Goal: Task Accomplishment & Management: Complete application form

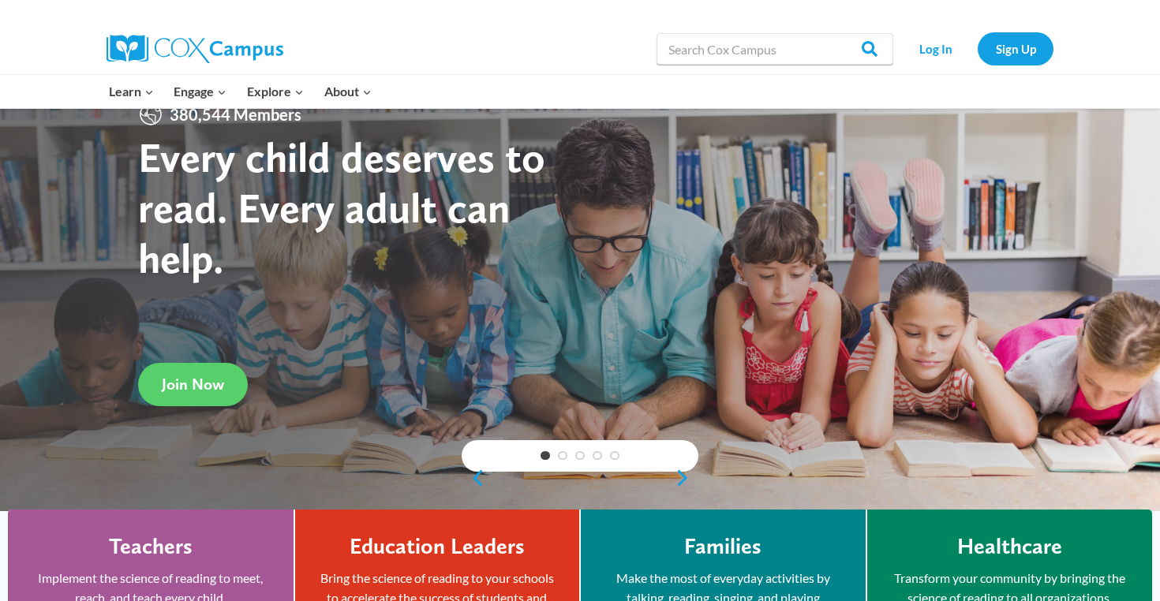
scroll to position [50, 0]
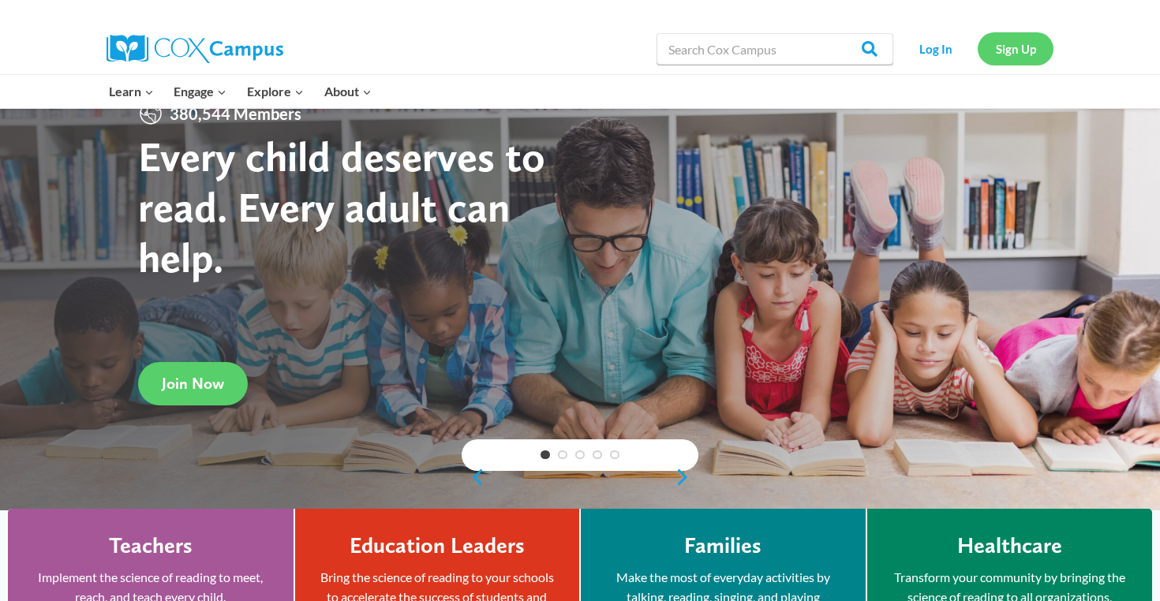
click at [1024, 63] on link "Sign Up" at bounding box center [1016, 48] width 76 height 32
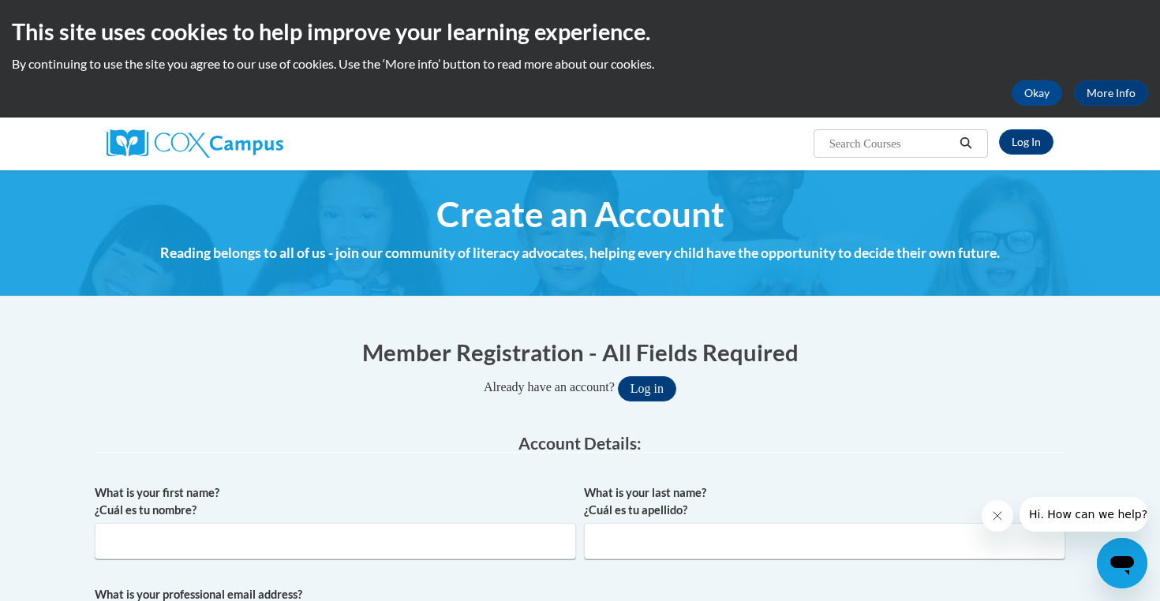
click at [223, 353] on h1 "Member Registration - All Fields Required" at bounding box center [580, 352] width 971 height 32
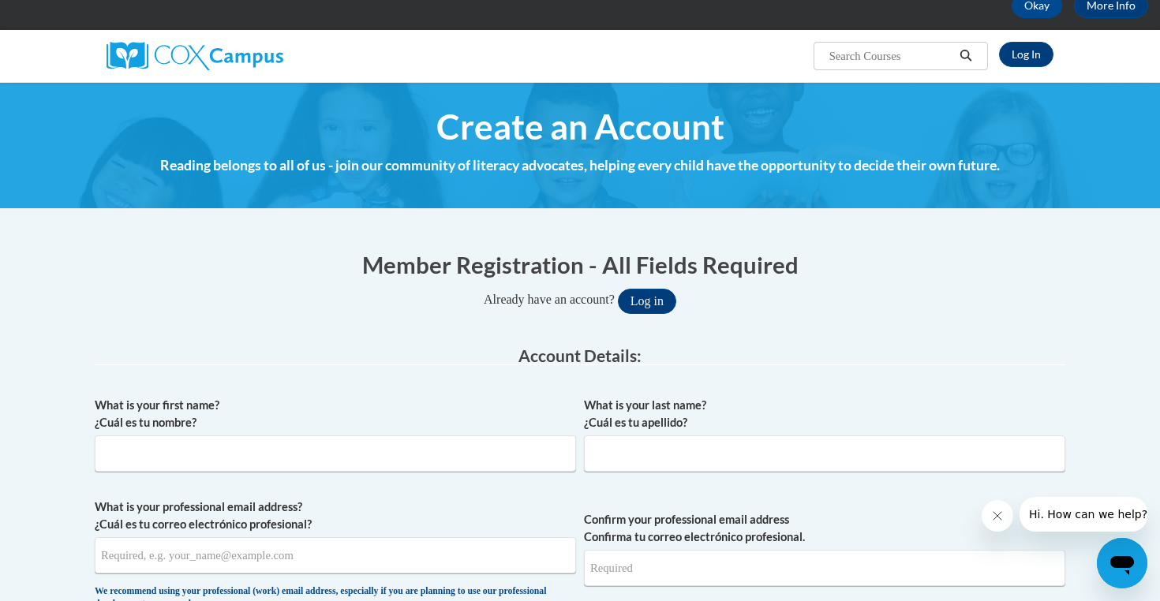
scroll to position [82, 0]
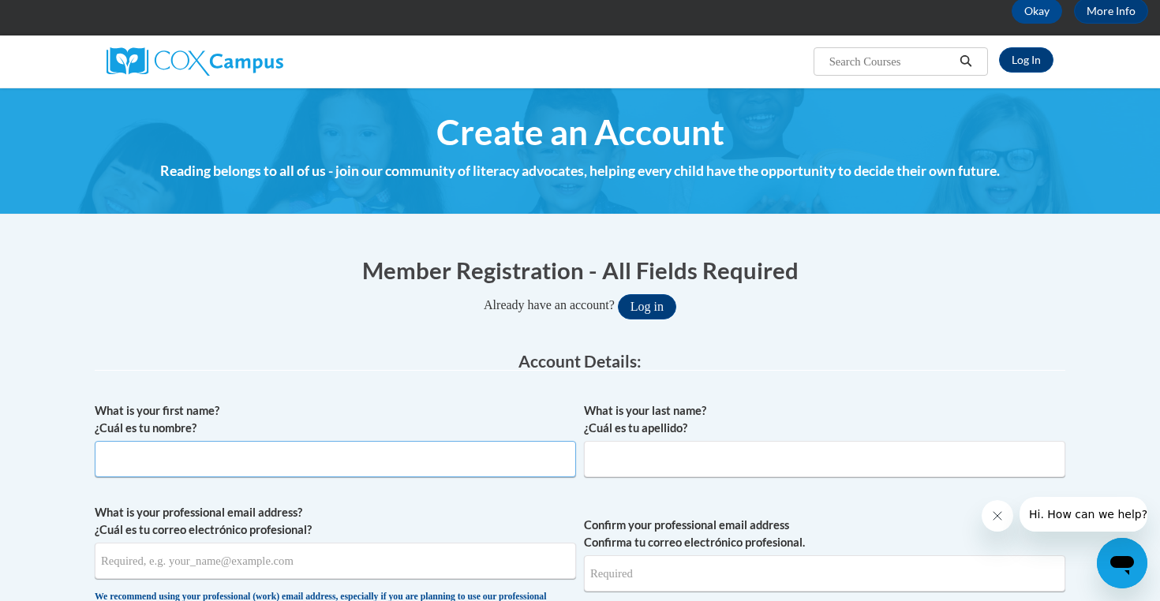
click at [215, 458] on input "What is your first name? ¿Cuál es tu nombre?" at bounding box center [335, 459] width 481 height 36
type input "Anna"
type input "b"
type input "Busalacchi"
type input "aebusalacc@waukesha.k12.wi.us"
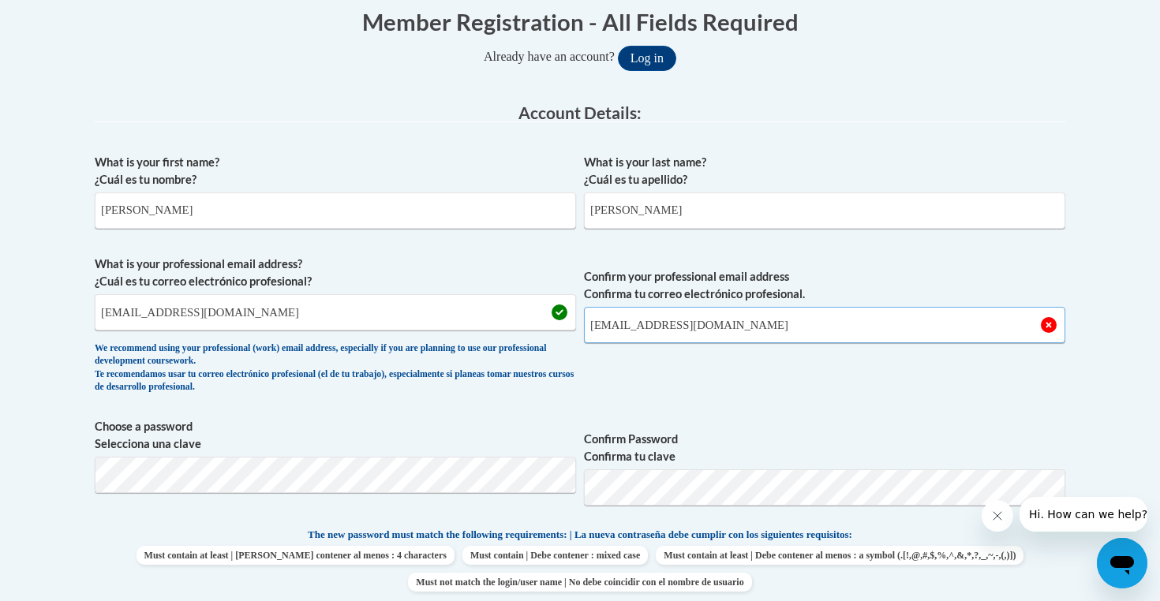
scroll to position [333, 0]
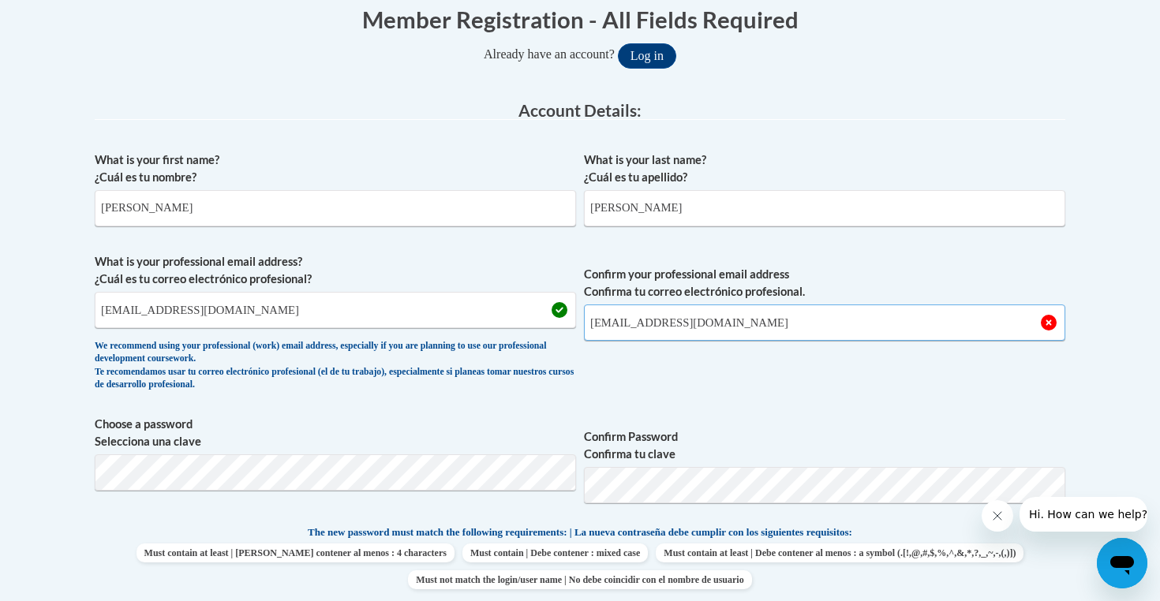
type input "aebusalacc@waukesha.k12.wi.us"
click at [657, 443] on label "Confirm Password Confirma tu clave" at bounding box center [824, 446] width 481 height 35
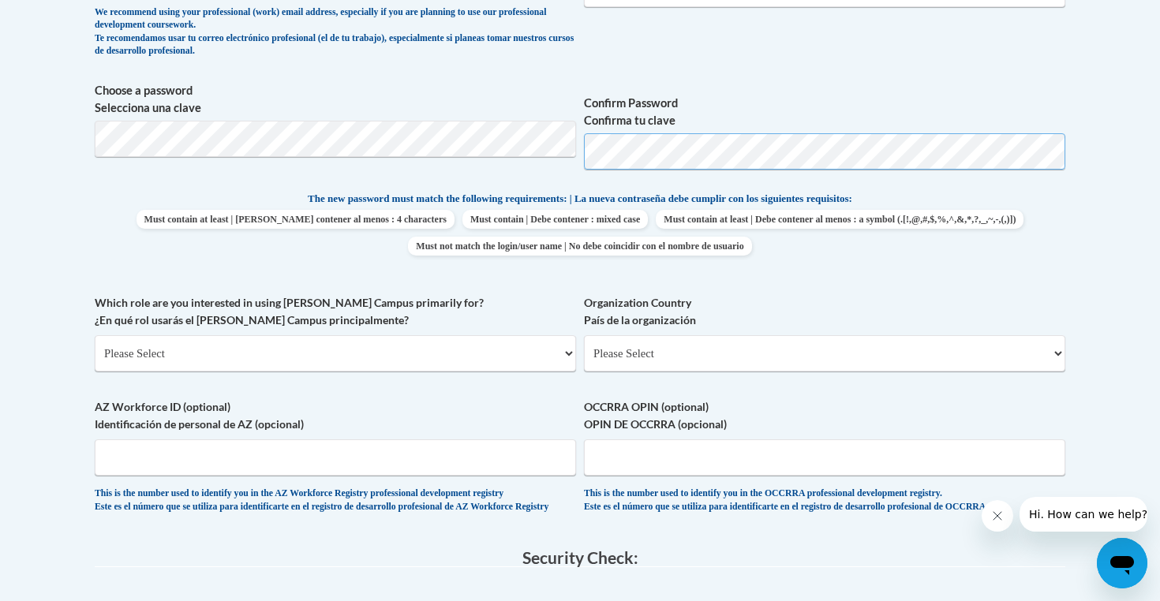
scroll to position [676, 0]
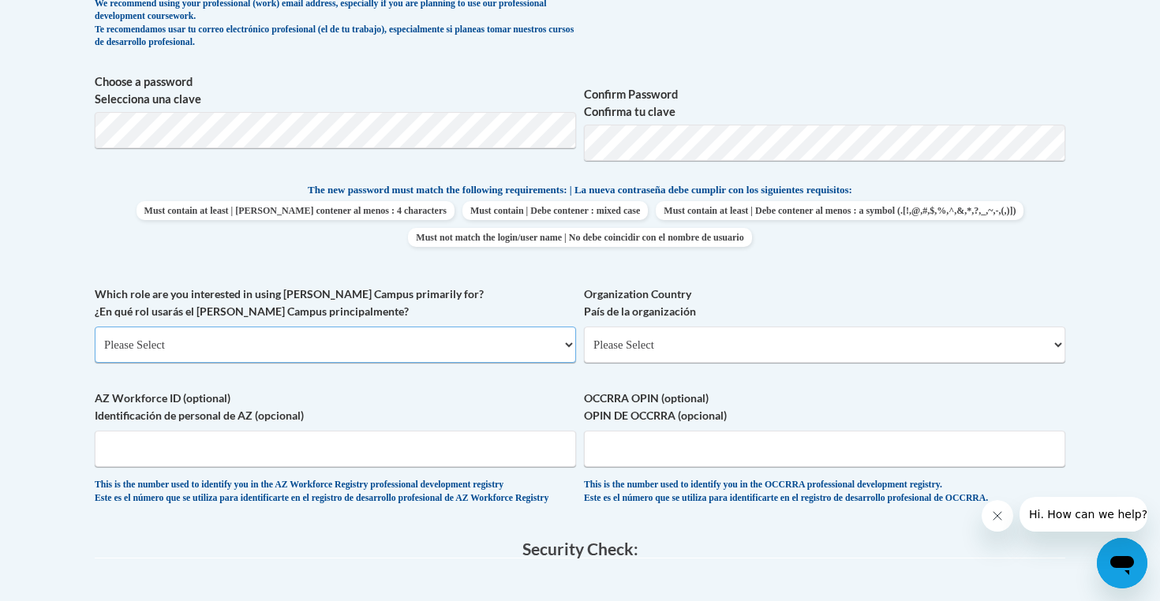
click at [401, 335] on select "Please Select College/University | Colegio/Universidad Community/Nonprofit Part…" at bounding box center [335, 345] width 481 height 36
select select "fbf2d438-af2f-41f8-98f1-81c410e29de3"
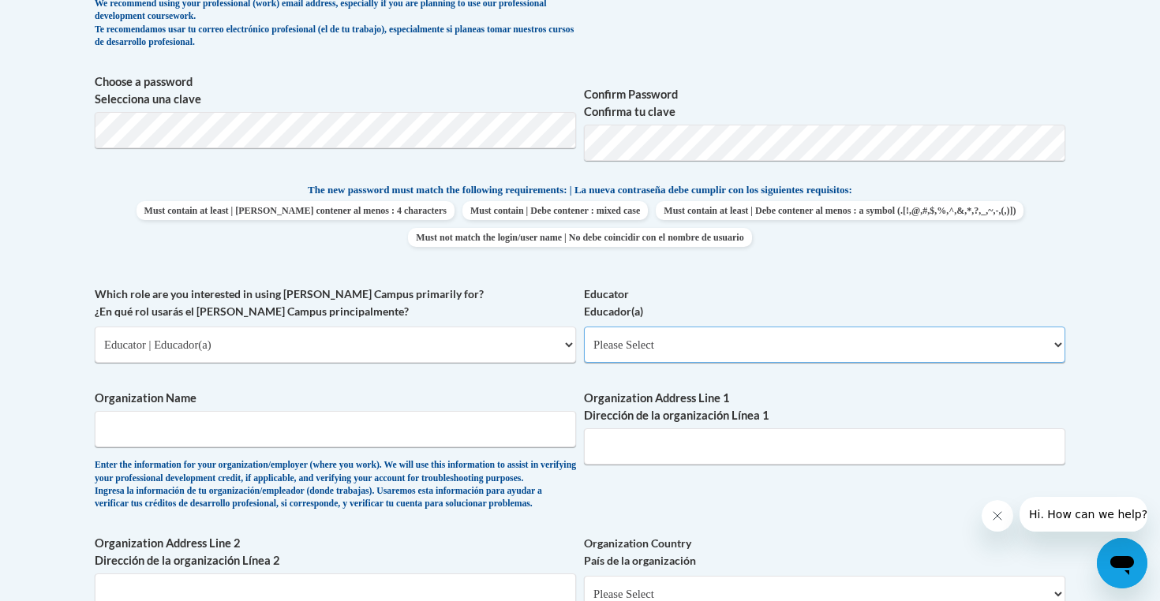
click at [647, 356] on select "Please Select Early Learning/Daycare Teacher/Family Home Care Provider | Maestr…" at bounding box center [824, 345] width 481 height 36
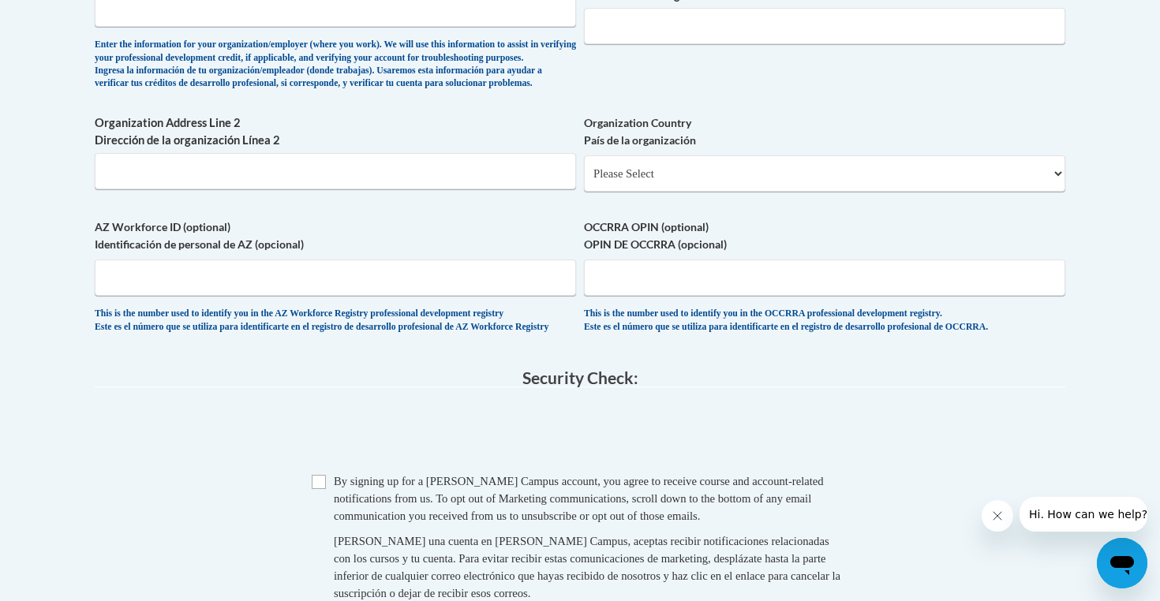
scroll to position [1102, 0]
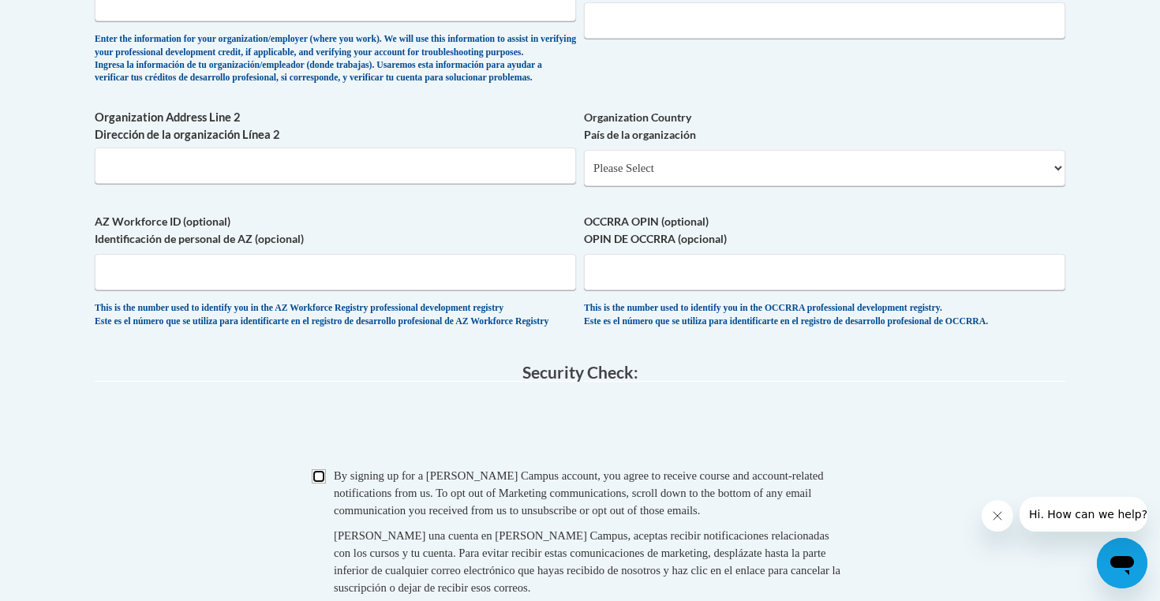
click at [320, 484] on input "Checkbox" at bounding box center [319, 477] width 14 height 14
checkbox input "true"
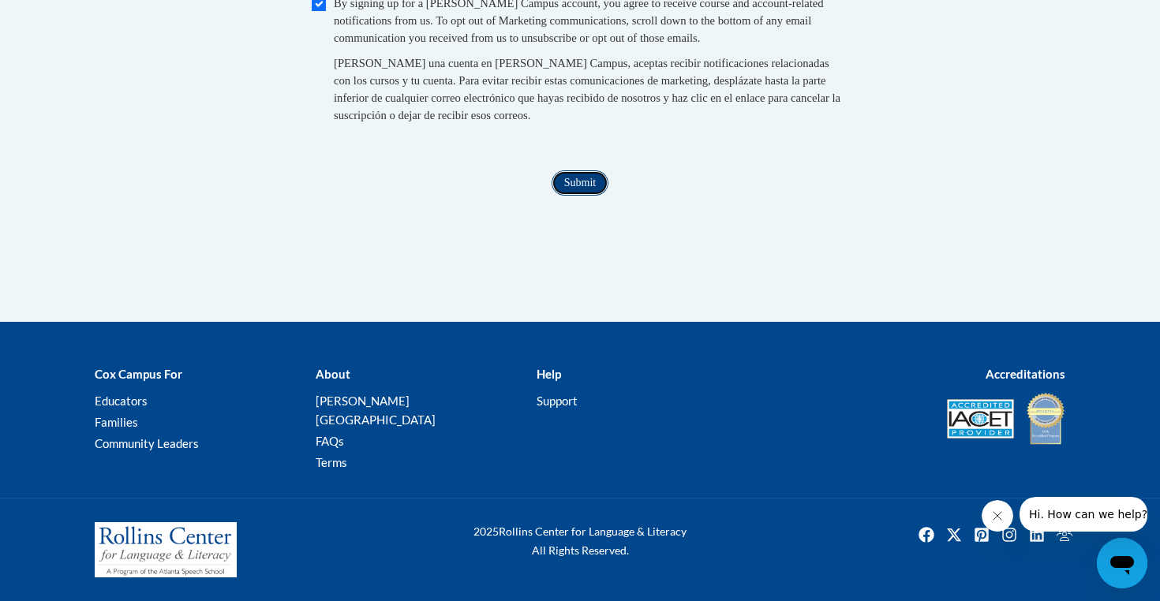
click at [595, 196] on input "Submit" at bounding box center [580, 182] width 57 height 25
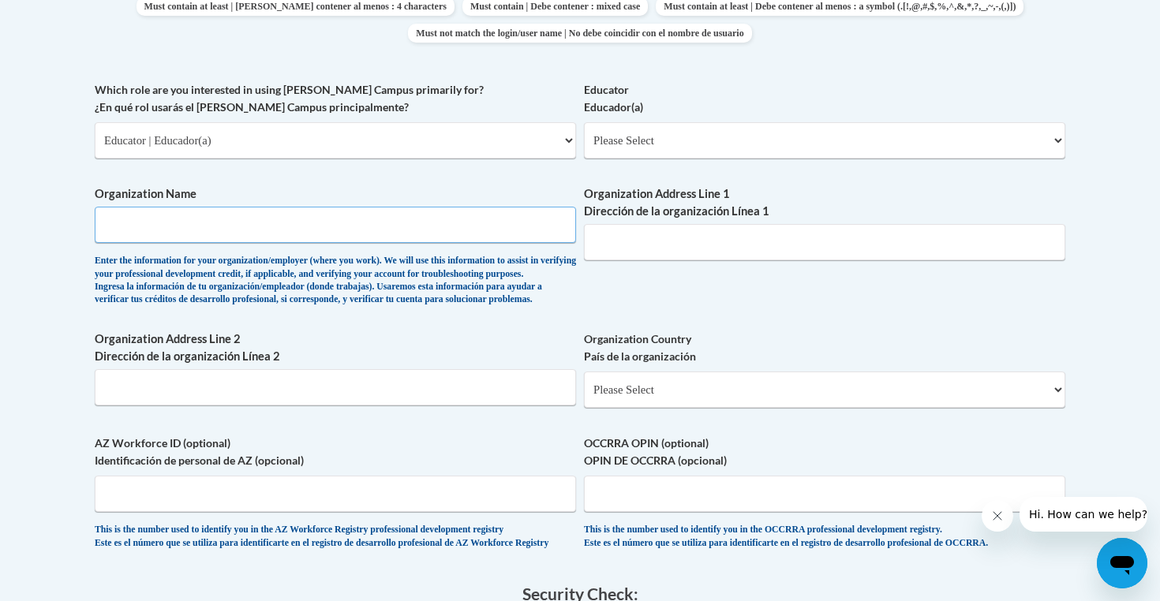
scroll to position [870, 0]
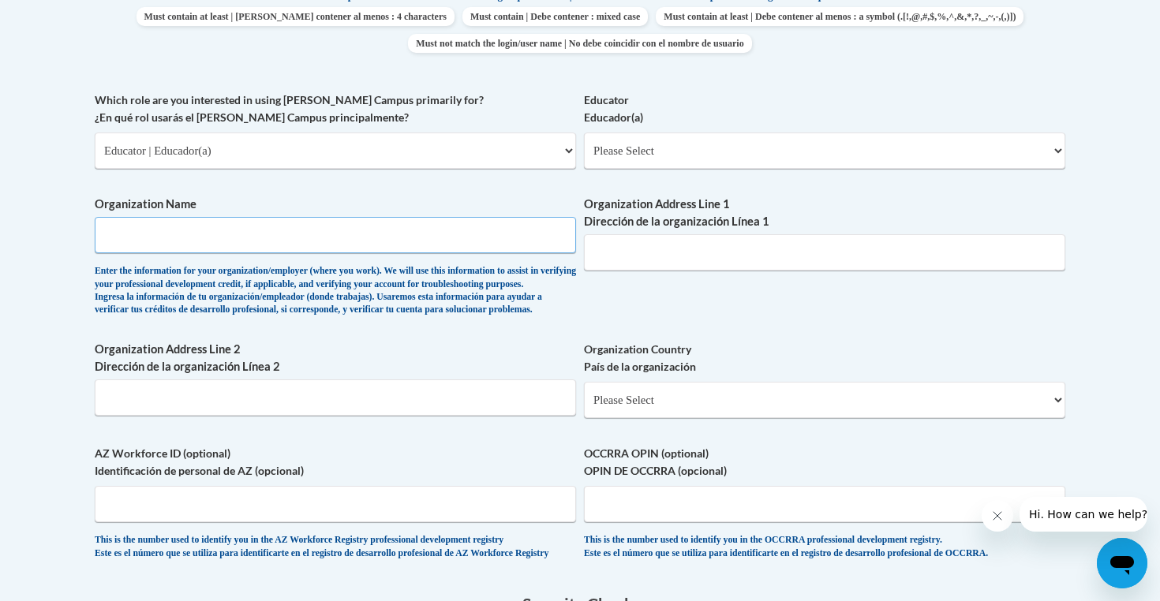
click at [387, 235] on input "Organization Name" at bounding box center [335, 235] width 481 height 36
type input "W"
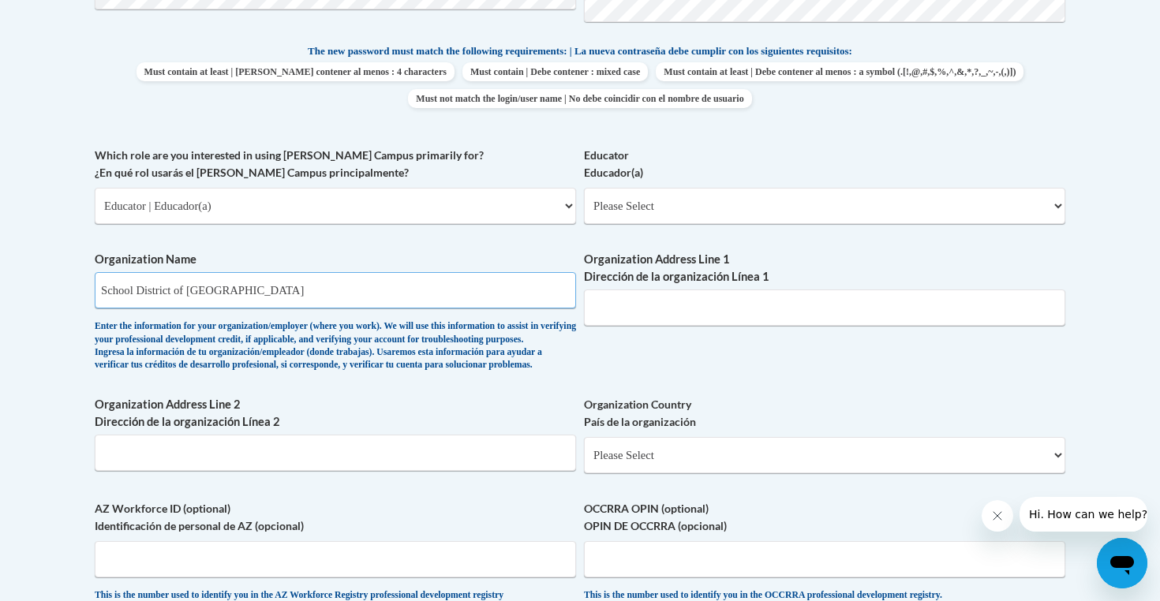
scroll to position [814, 0]
type input "School District of Waukesha"
click at [680, 214] on select "Please Select Early Learning/Daycare Teacher/Family Home Care Provider | Maestr…" at bounding box center [824, 207] width 481 height 36
select select "8e40623d-54d0-45cd-9f92-5df65cd3f8cf"
click at [658, 312] on input "Organization Address Line 1 Dirección de la organización Línea 1" at bounding box center [824, 308] width 481 height 36
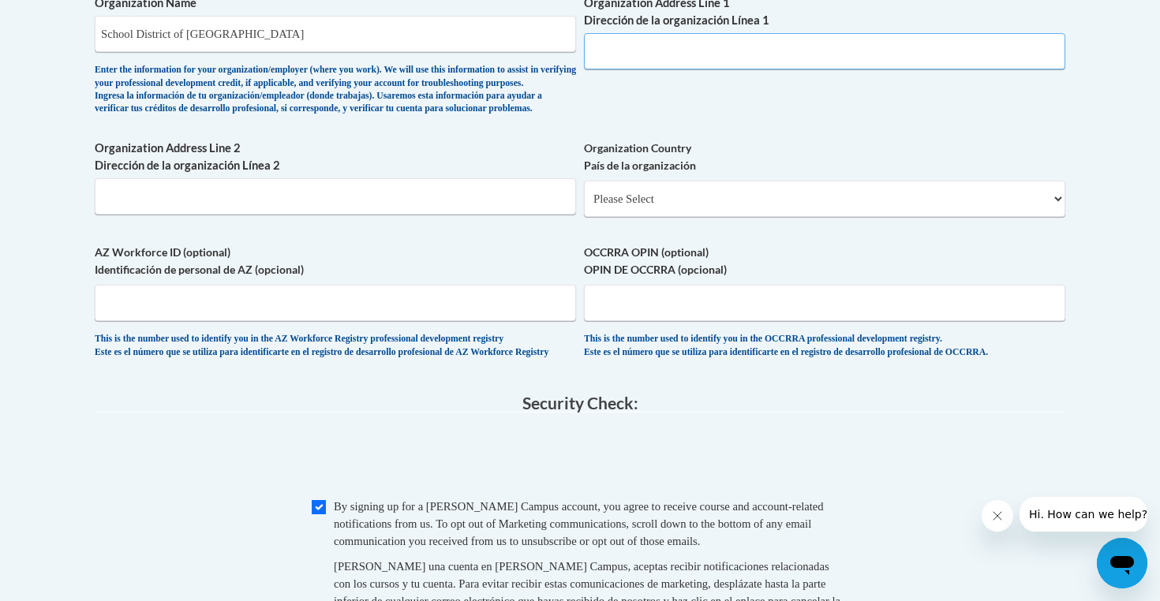
scroll to position [913, 0]
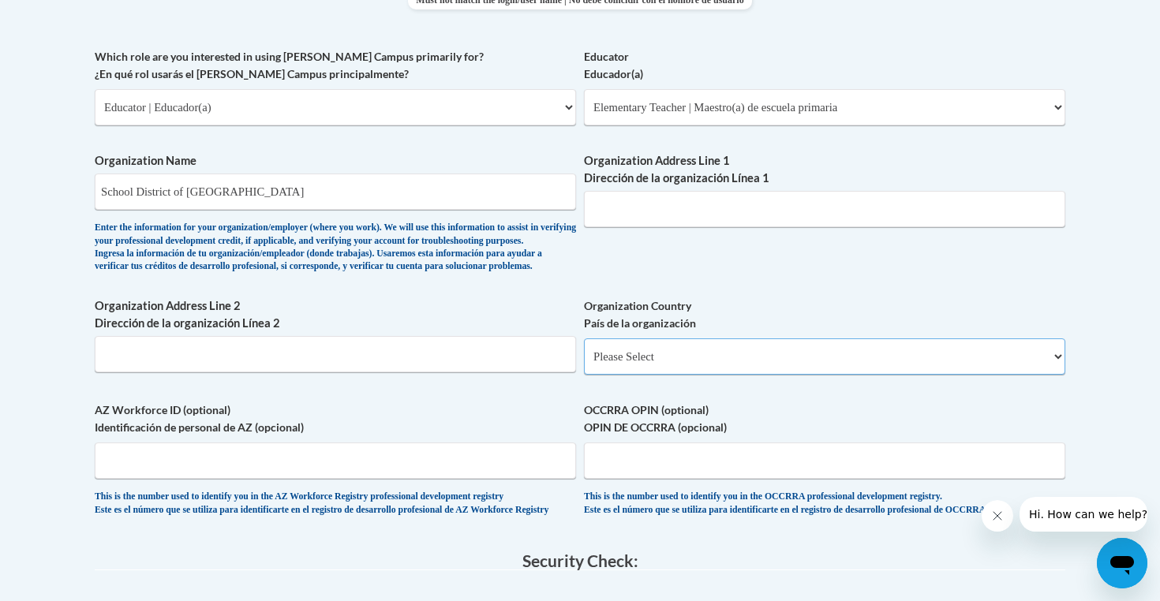
click at [653, 375] on select "Please Select United States | Estados Unidos Outside of the United States | Fue…" at bounding box center [824, 357] width 481 height 36
select select "ad49bcad-a171-4b2e-b99c-48b446064914"
select select
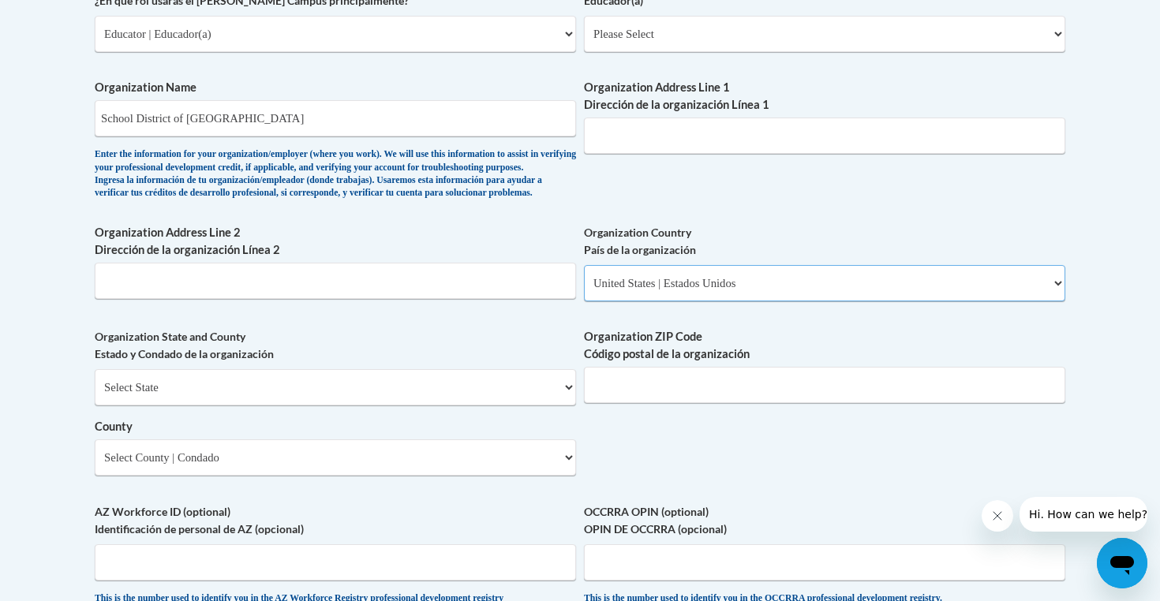
scroll to position [997, 0]
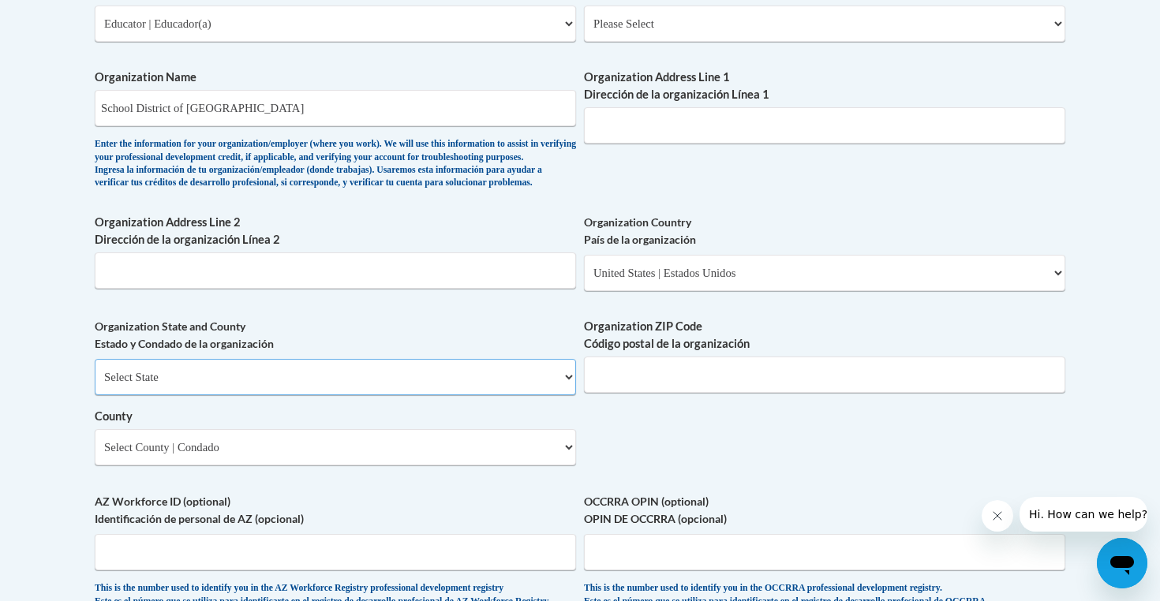
click at [366, 395] on select "Select State Alabama Alaska Arizona Arkansas California Colorado Connecticut De…" at bounding box center [335, 377] width 481 height 36
select select "Wisconsin"
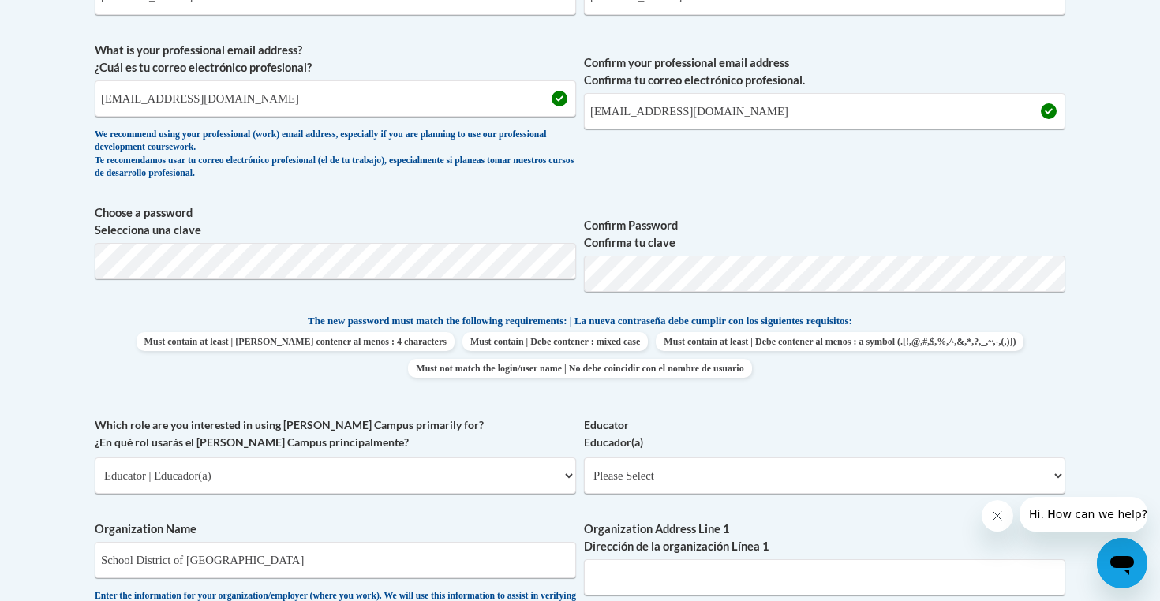
scroll to position [785, 0]
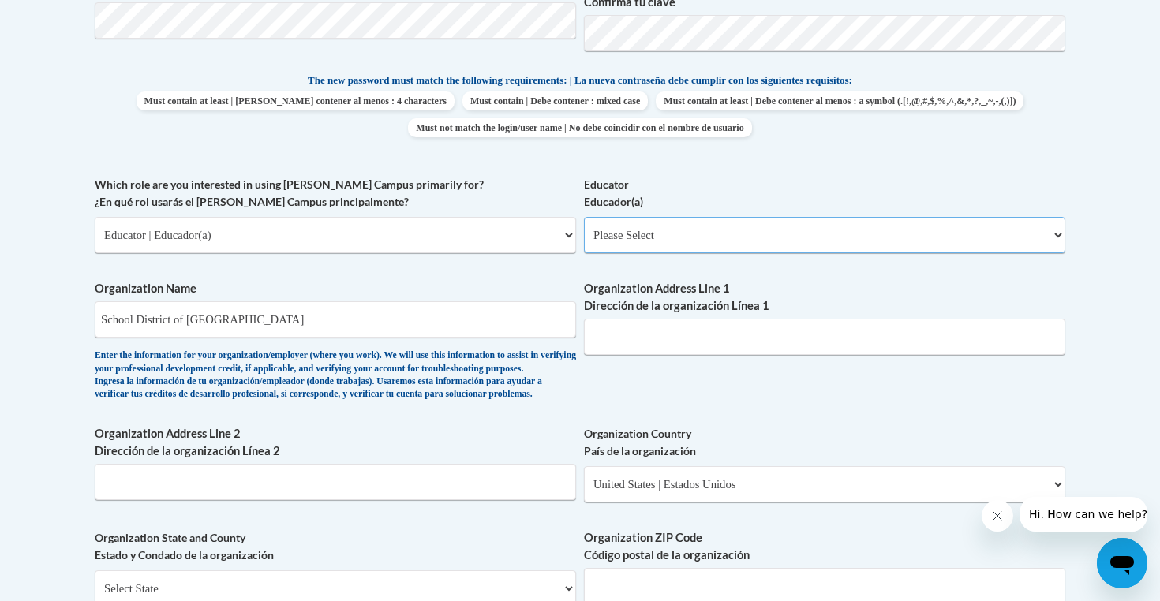
click at [661, 234] on select "Please Select Early Learning/Daycare Teacher/Family Home Care Provider | Maestr…" at bounding box center [824, 235] width 481 height 36
select select "8e40623d-54d0-45cd-9f92-5df65cd3f8cf"
select select "null"
click at [674, 346] on input "Organization Address Line 1 Dirección de la organización Línea 1" at bounding box center [824, 337] width 481 height 36
type input "Waukesha"
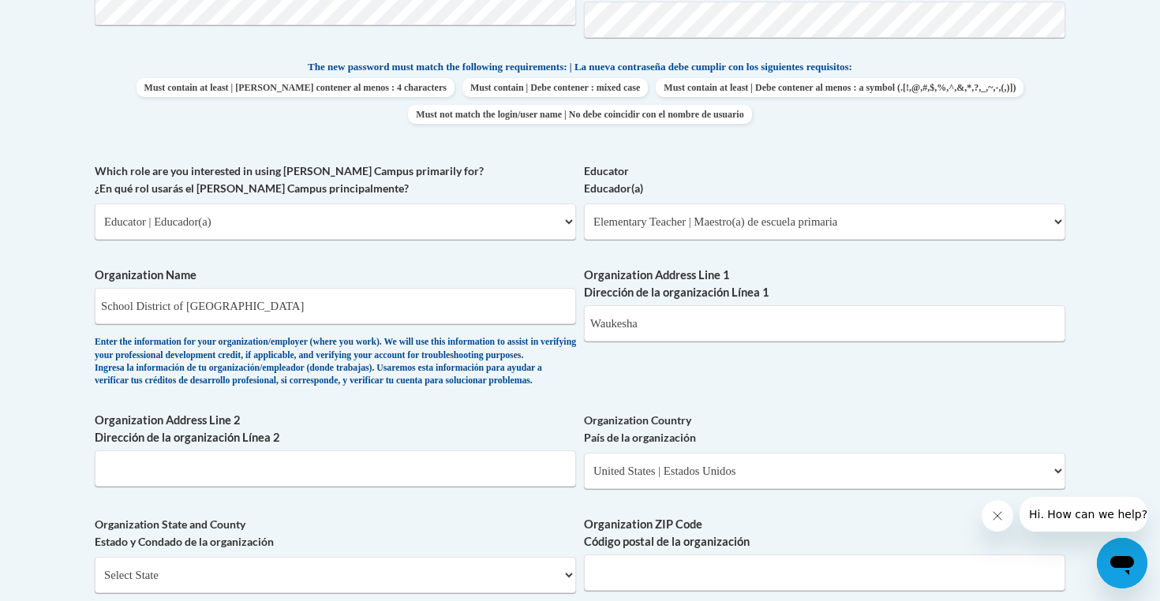
scroll to position [758, 0]
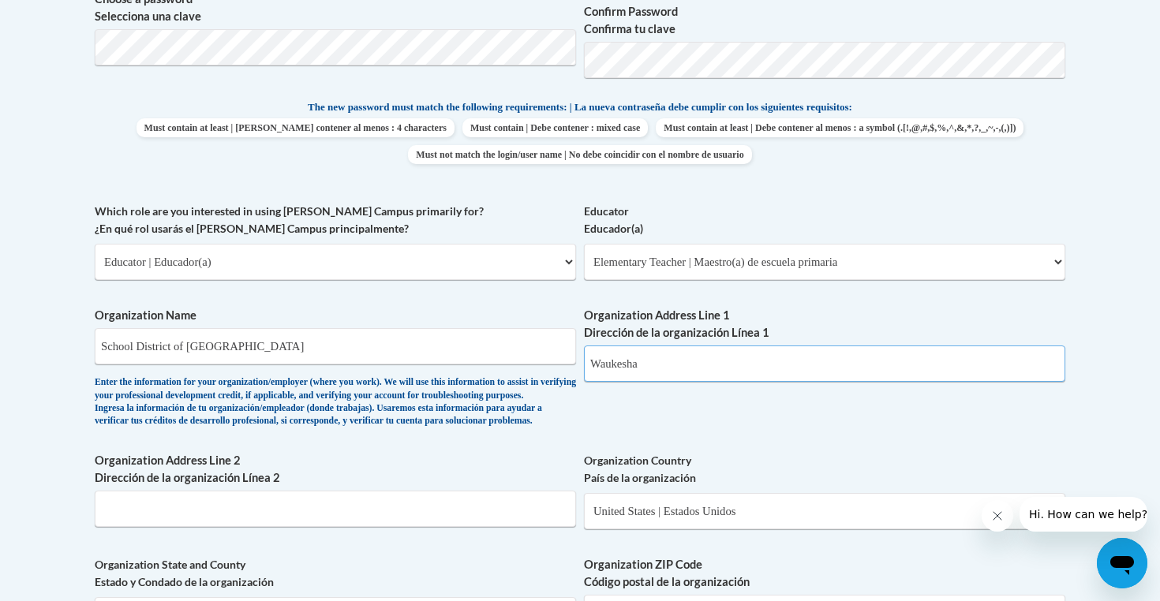
drag, startPoint x: 672, startPoint y: 369, endPoint x: 562, endPoint y: 366, distance: 109.7
click at [562, 369] on div "What is your first name? ¿Cuál es tu nombre? Anna What is your last name? ¿Cuál…" at bounding box center [580, 290] width 971 height 1144
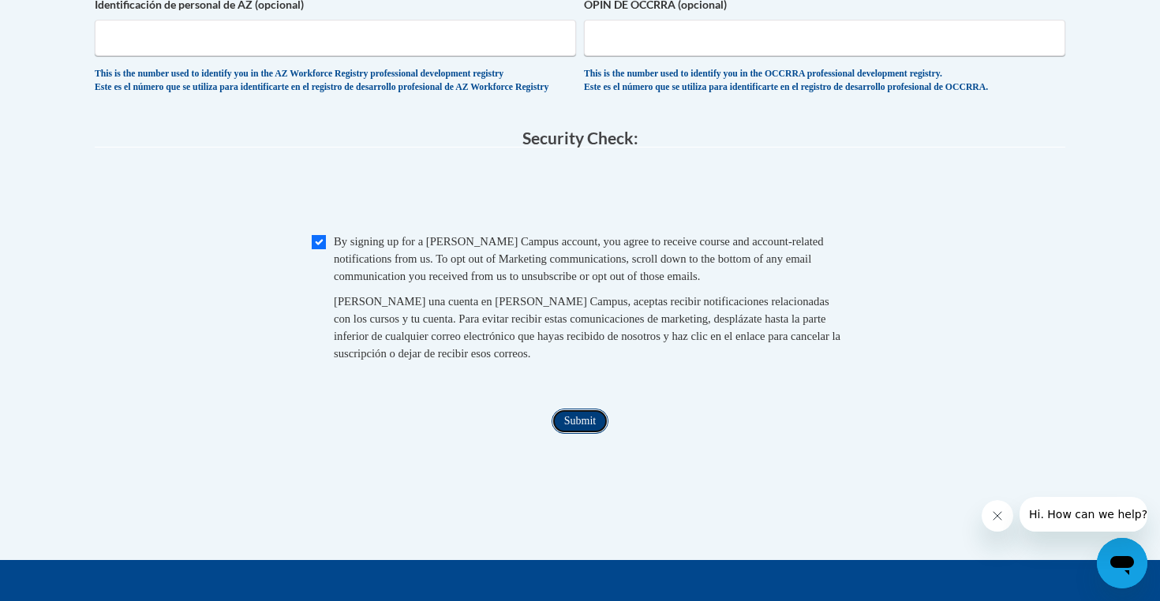
click at [582, 434] on input "Submit" at bounding box center [580, 421] width 57 height 25
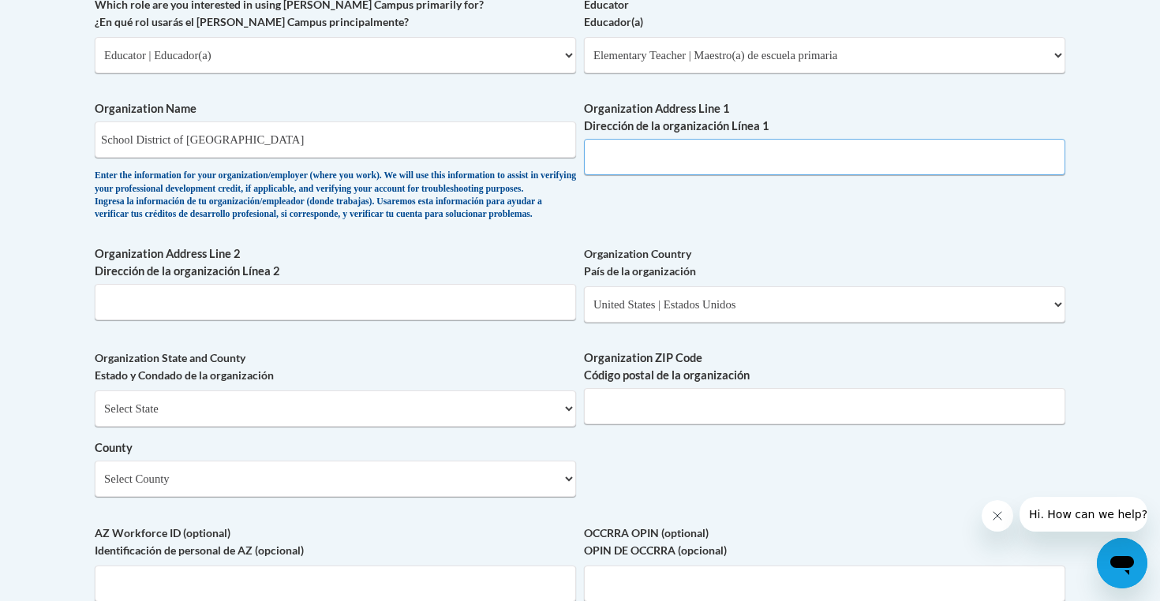
scroll to position [820, 0]
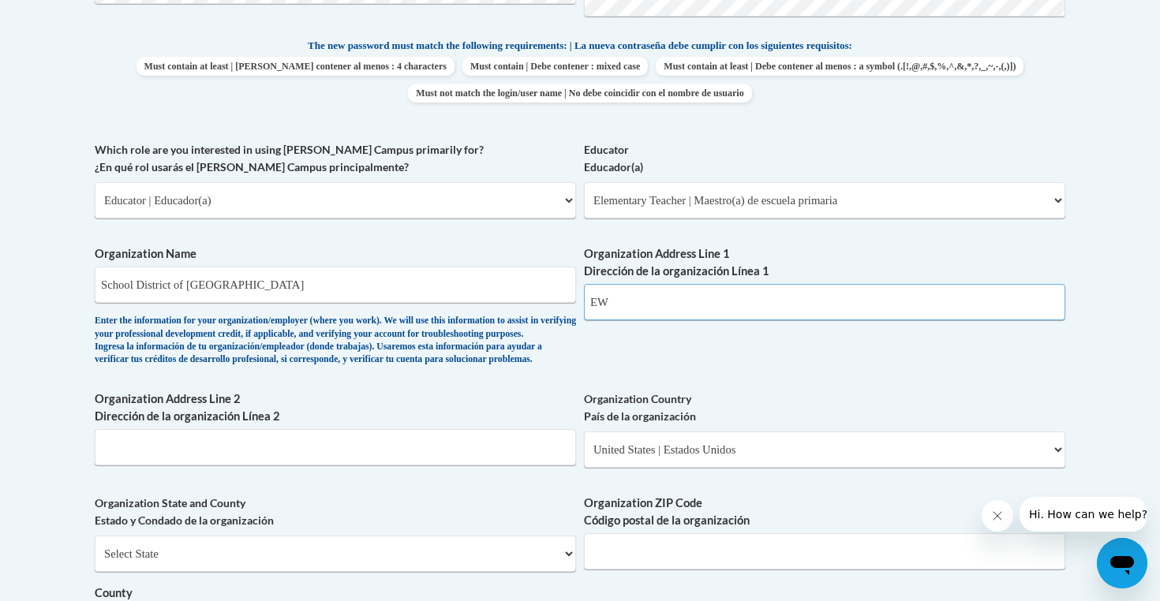
type input "E"
click at [619, 301] on input "1103 East Ave" at bounding box center [824, 302] width 481 height 36
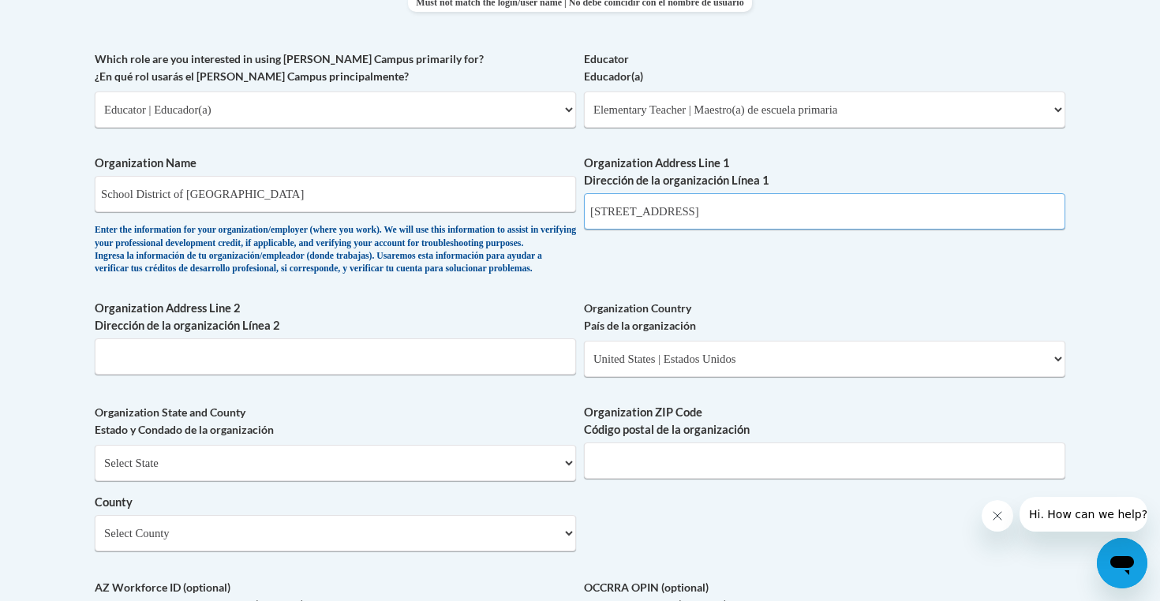
scroll to position [671, 0]
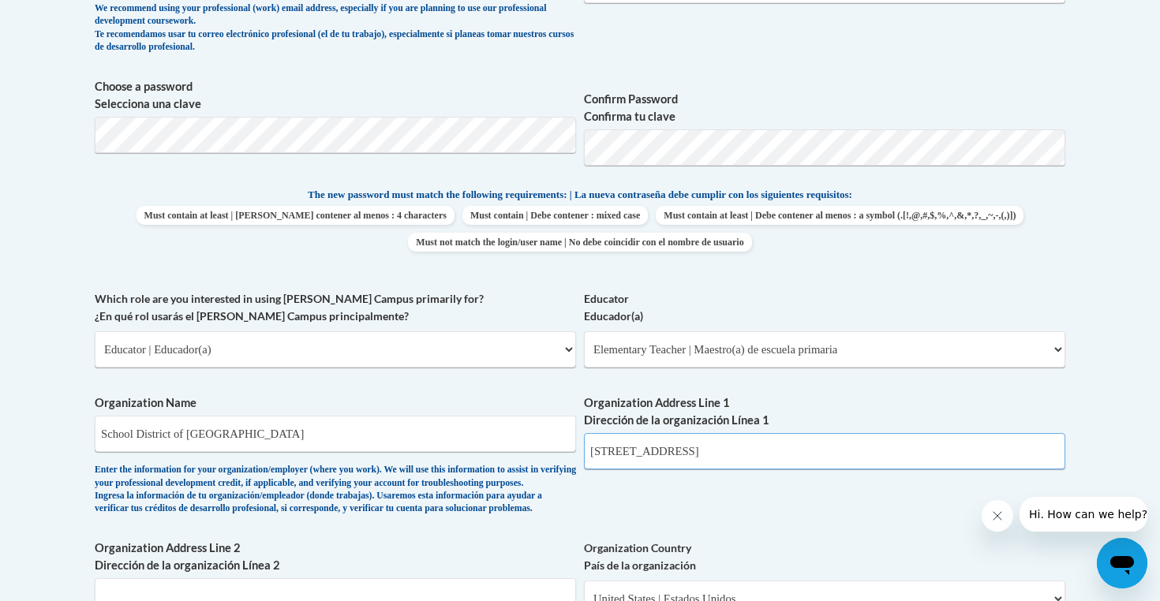
click at [749, 443] on input "1103 S East Ave" at bounding box center [824, 451] width 481 height 36
click at [736, 470] on div "Organization Address Line 1 Dirección de la organización Línea 1 1103 S East Ave" at bounding box center [824, 438] width 481 height 87
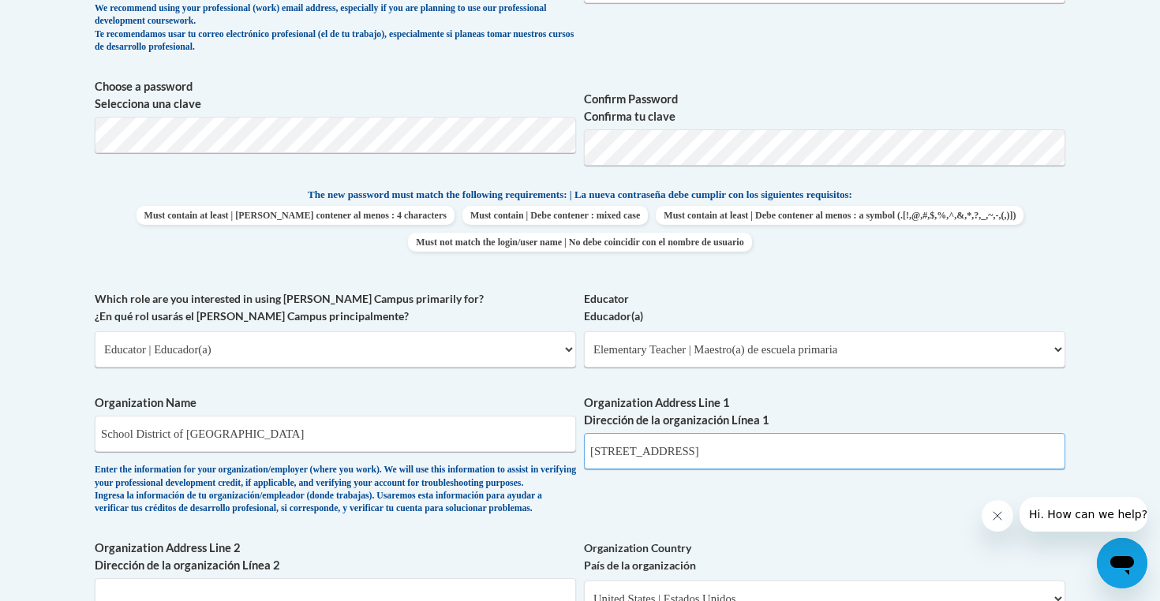
click at [733, 455] on input "1103 S East Ave" at bounding box center [824, 451] width 481 height 36
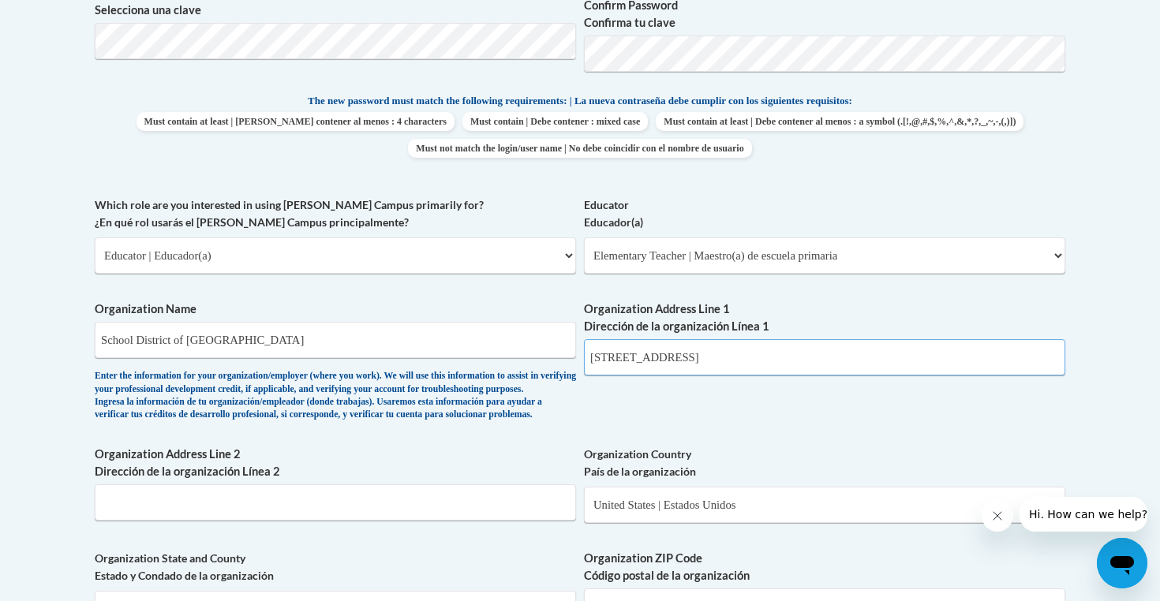
scroll to position [769, 0]
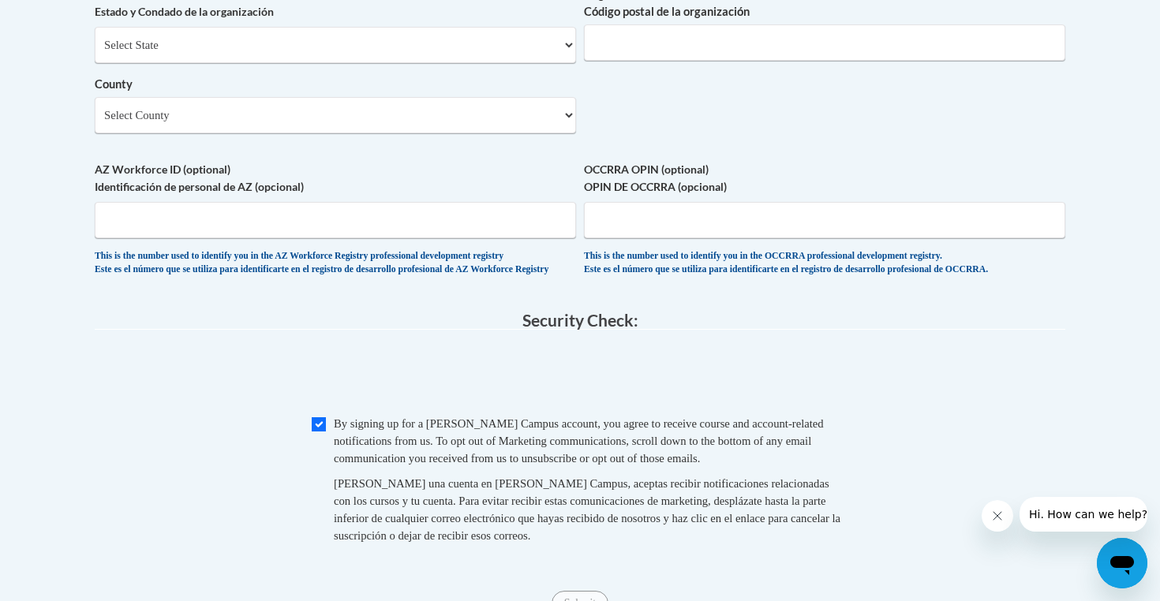
type input "1103 S East Ave Waukesha WI 53186"
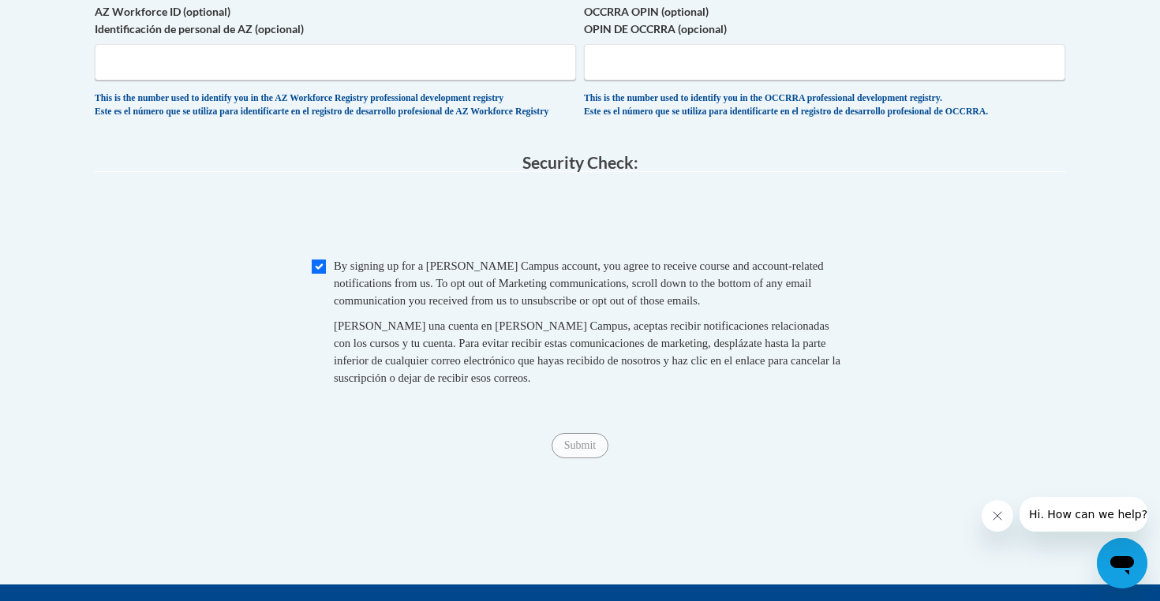
scroll to position [1488, 0]
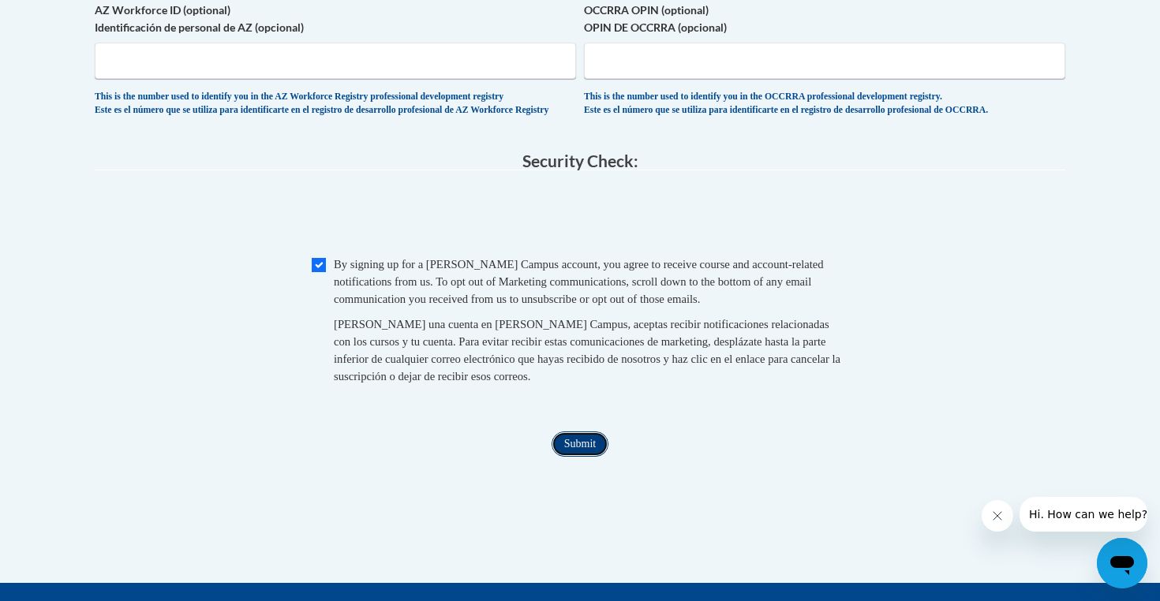
click at [568, 457] on input "Submit" at bounding box center [580, 444] width 57 height 25
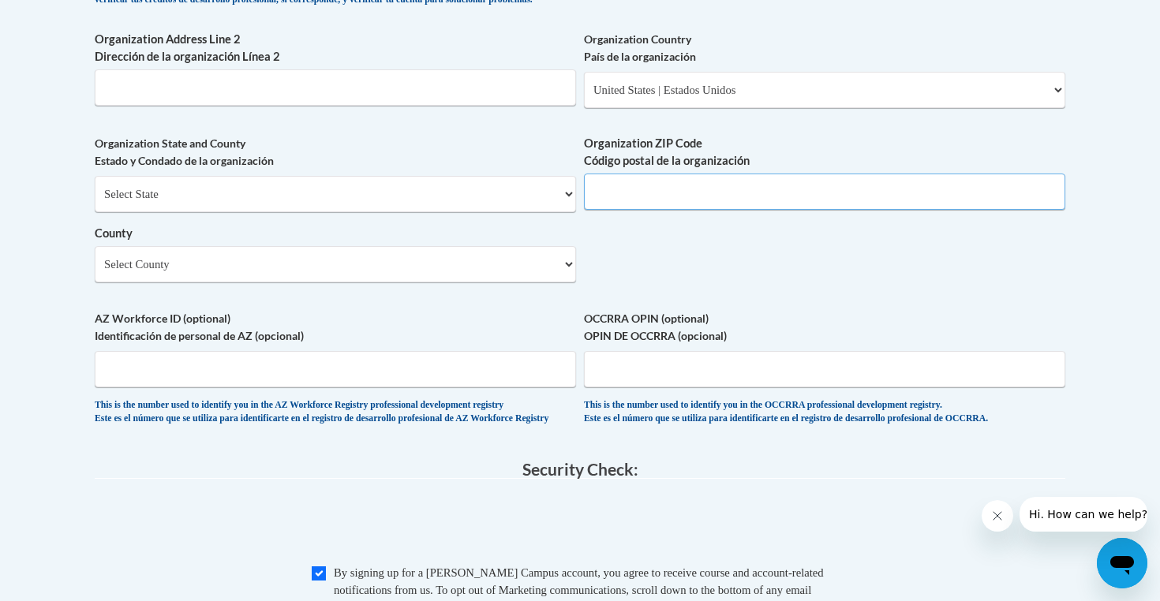
scroll to position [1148, 0]
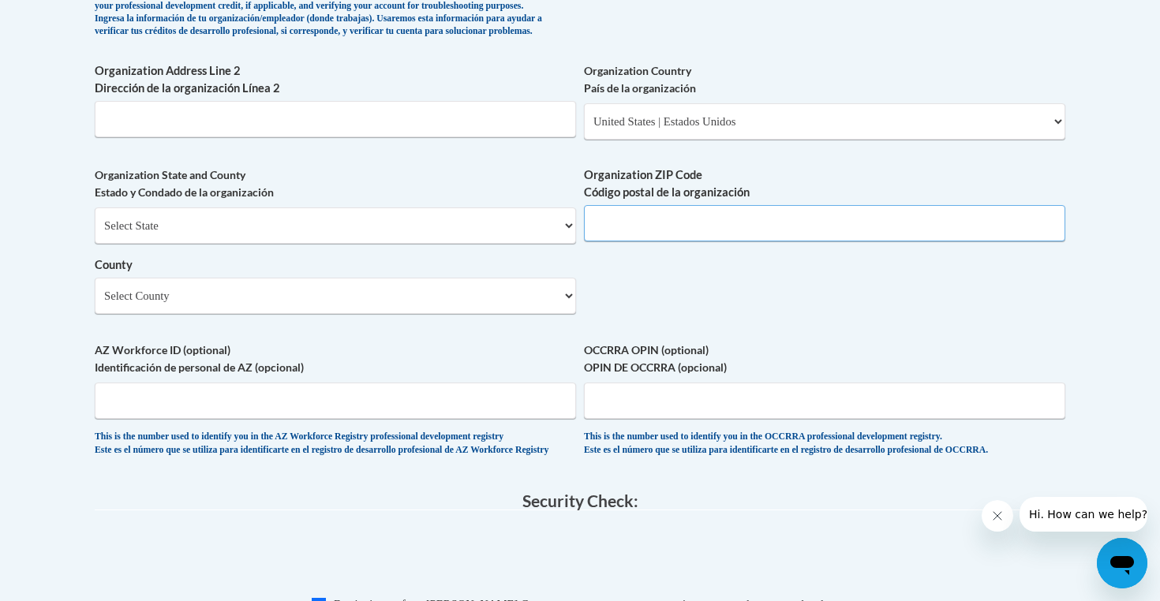
click at [670, 239] on input "Organization ZIP Code Código postal de la organización" at bounding box center [824, 223] width 481 height 36
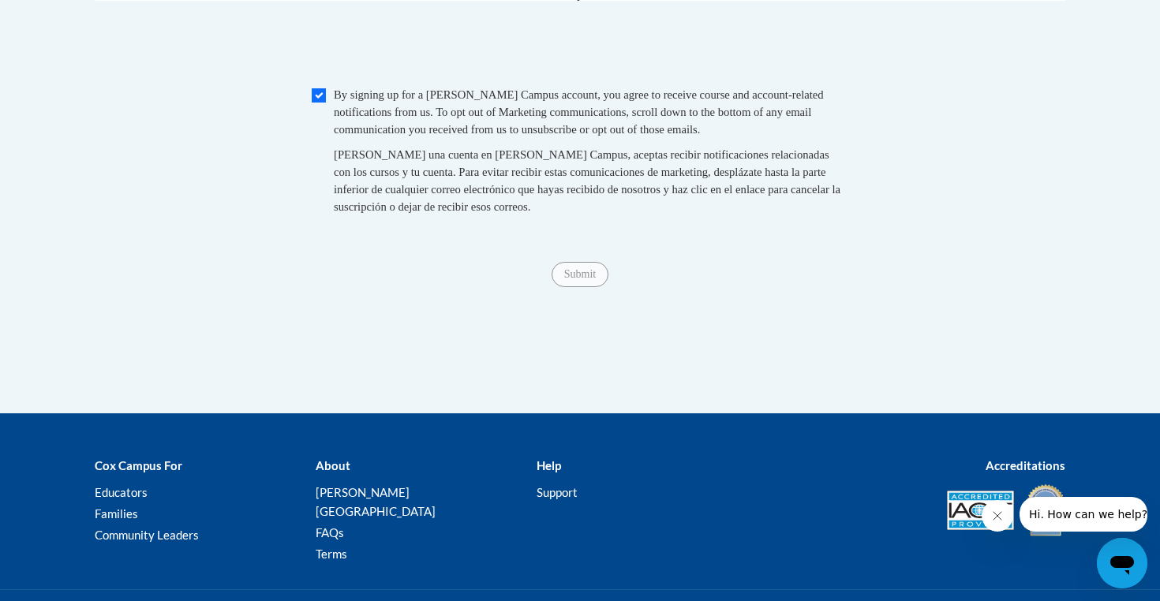
type input "53186"
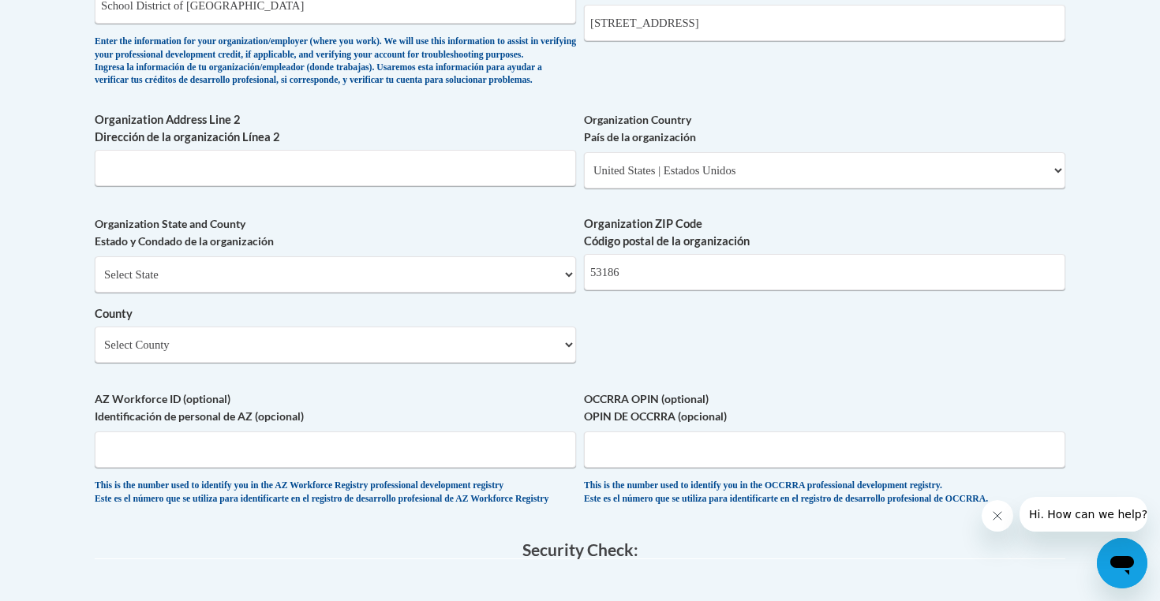
scroll to position [1082, 0]
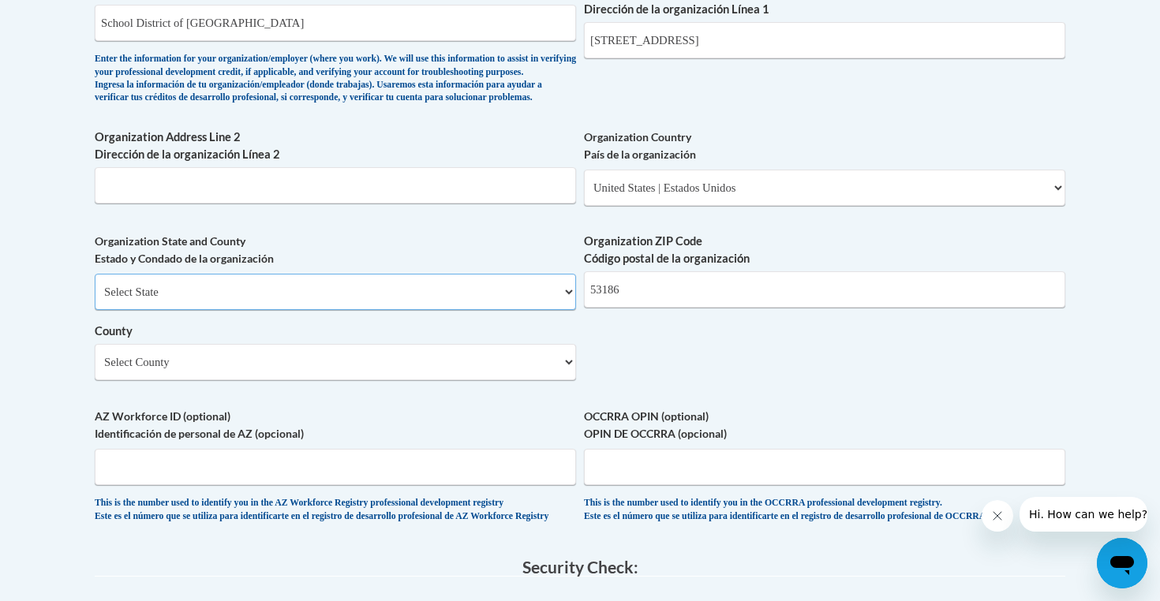
click at [425, 310] on select "Select State Alabama Alaska Arizona Arkansas California Colorado Connecticut De…" at bounding box center [335, 292] width 481 height 36
select select "Wisconsin"
click at [239, 380] on select "Select County Adams Ashland Barron Bayfield Brown Buffalo Burnett Calumet Chipp…" at bounding box center [335, 362] width 481 height 36
select select "Waukesha"
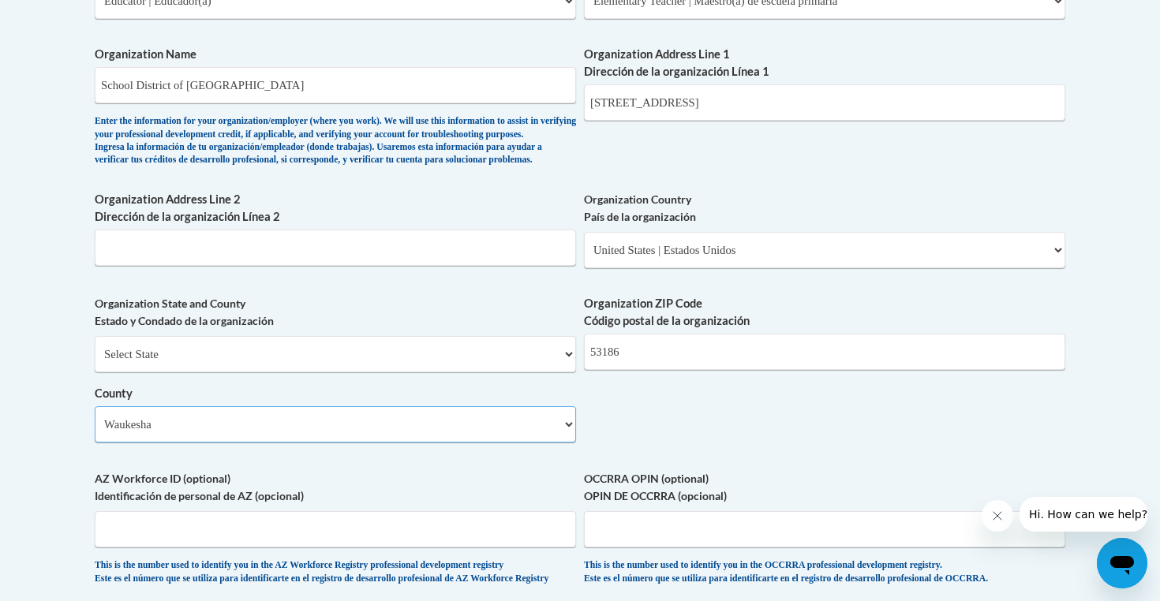
scroll to position [1009, 0]
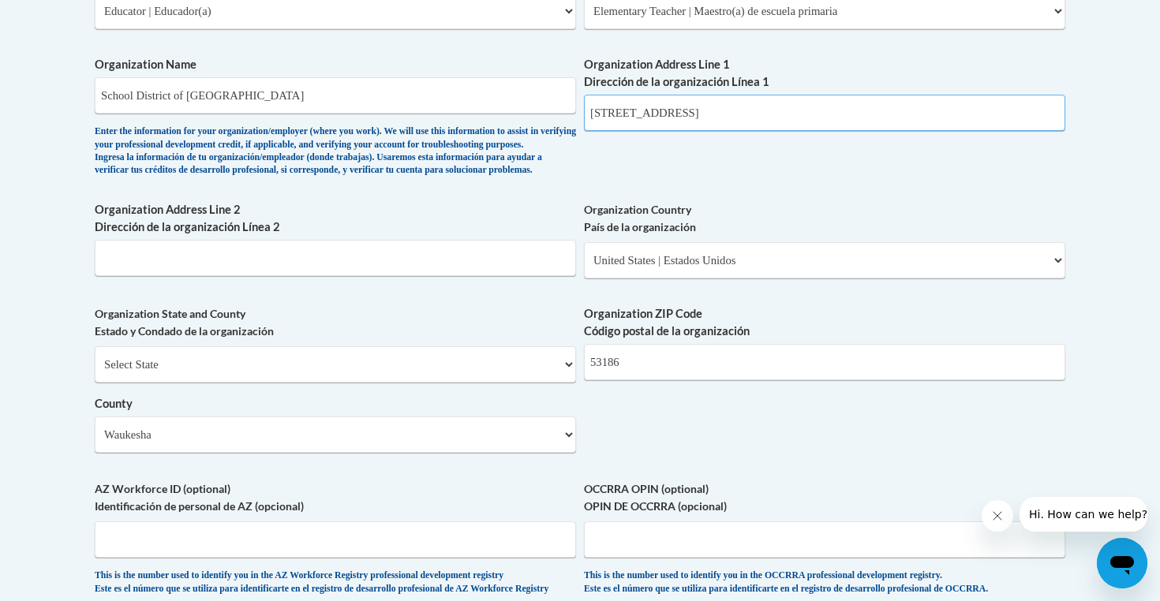
drag, startPoint x: 814, startPoint y: 114, endPoint x: 681, endPoint y: 111, distance: 132.6
click at [681, 111] on input "1103 S East Ave Waukesha WI 53186" at bounding box center [824, 113] width 481 height 36
type input "1103 S East Ave"
click at [430, 276] on input "Organization Address Line 2 Dirección de la organización Línea 2" at bounding box center [335, 258] width 481 height 36
paste input "Waukesha WI 53186"
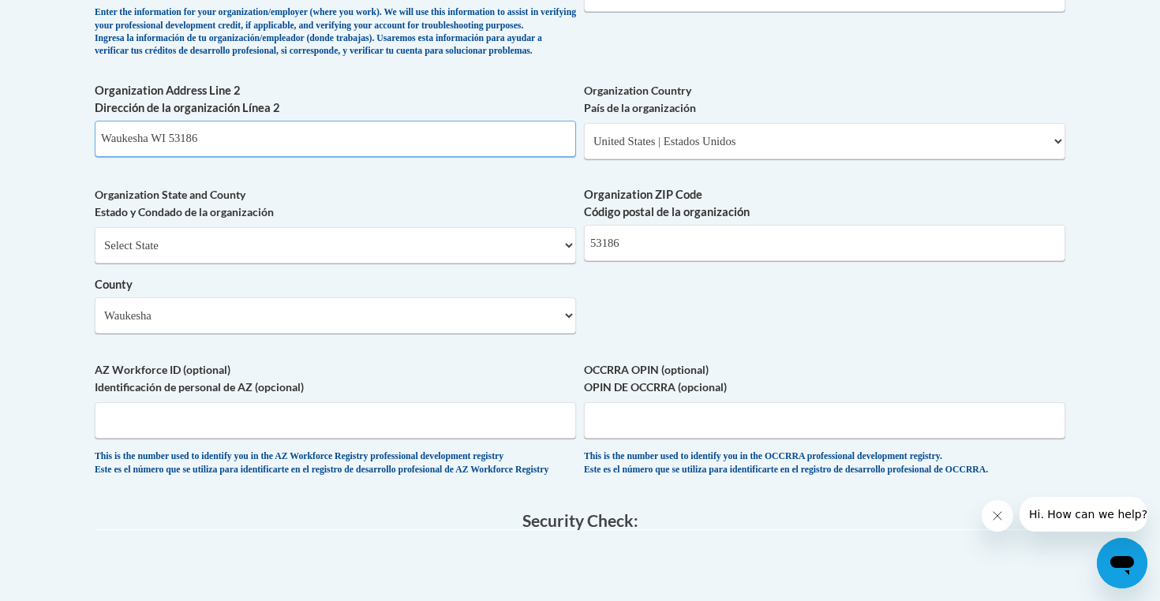
scroll to position [1212, 0]
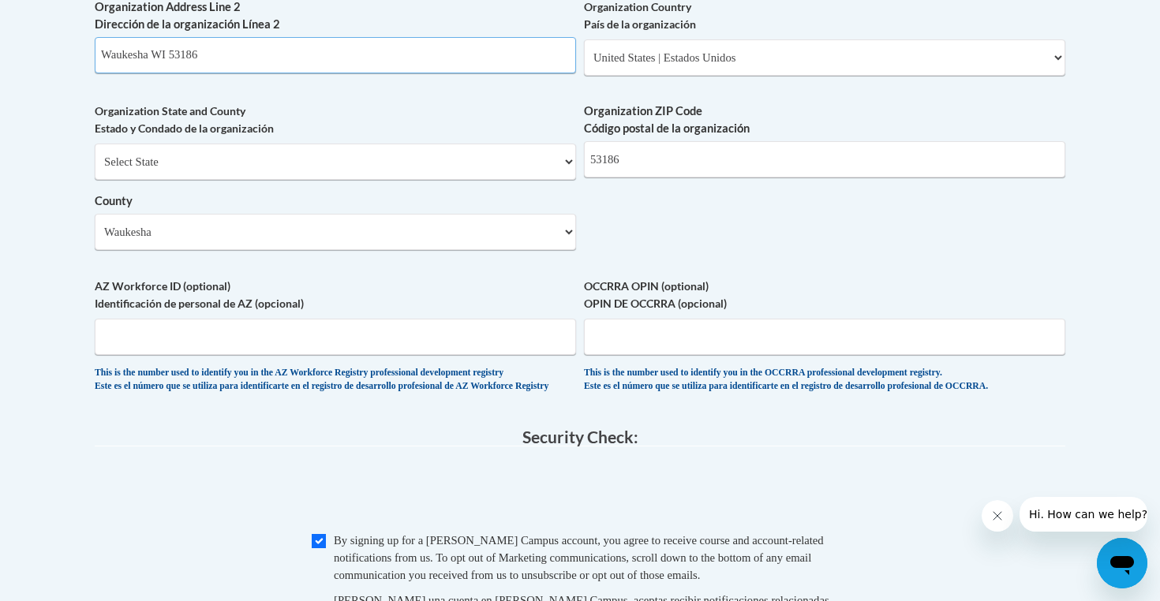
type input "Waukesha WI 53186"
click at [477, 355] on input "AZ Workforce ID (optional) Identificación de personal de AZ (opcional)" at bounding box center [335, 337] width 481 height 36
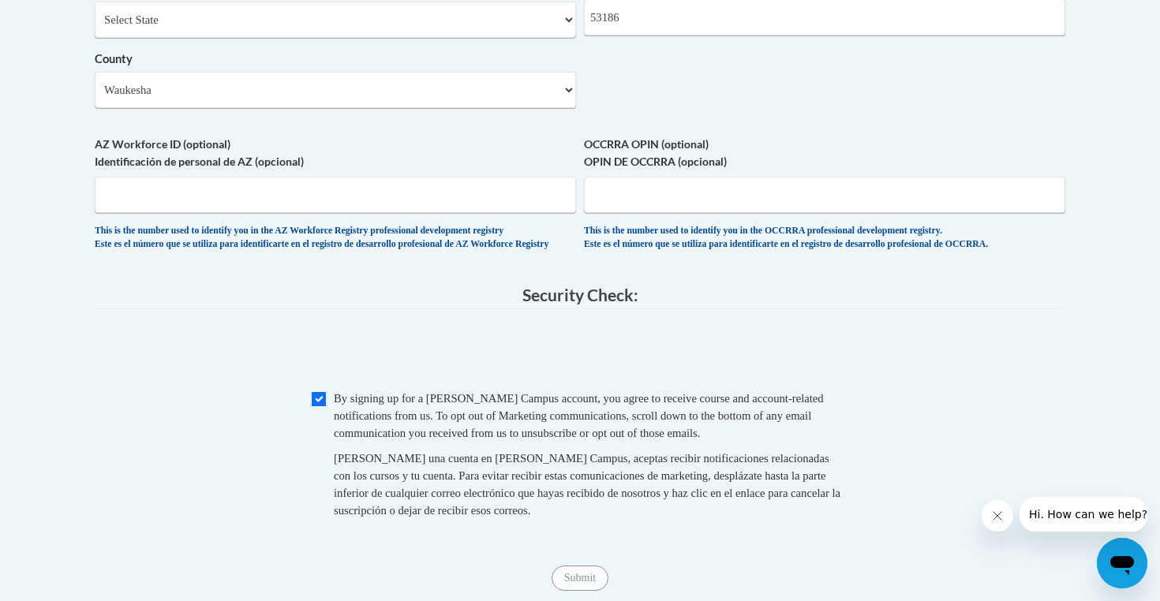
scroll to position [1451, 0]
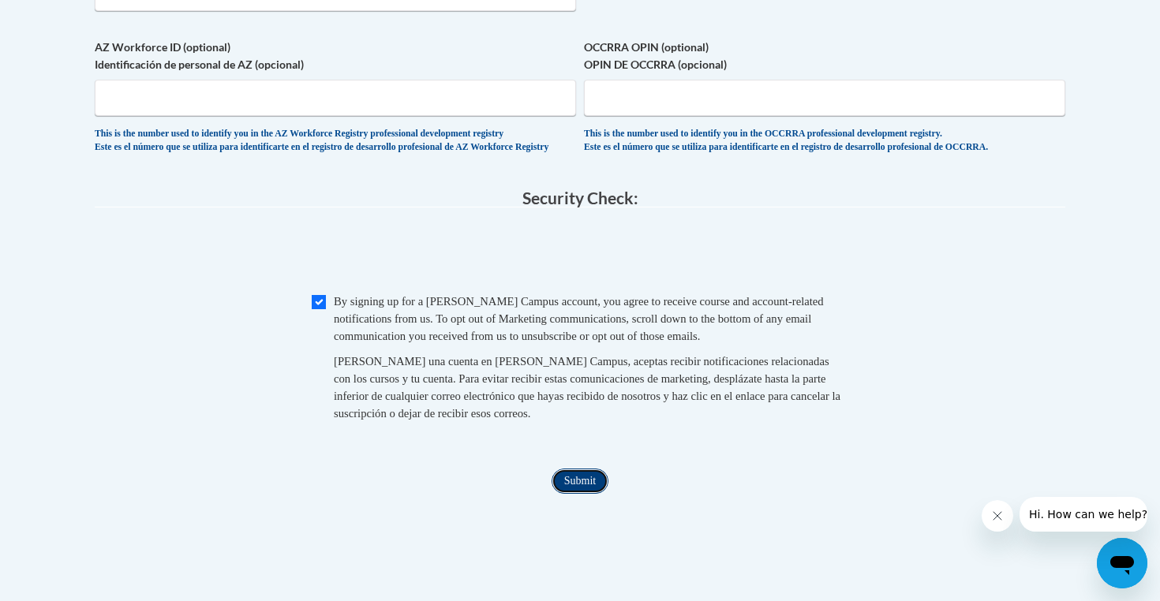
click at [566, 494] on input "Submit" at bounding box center [580, 481] width 57 height 25
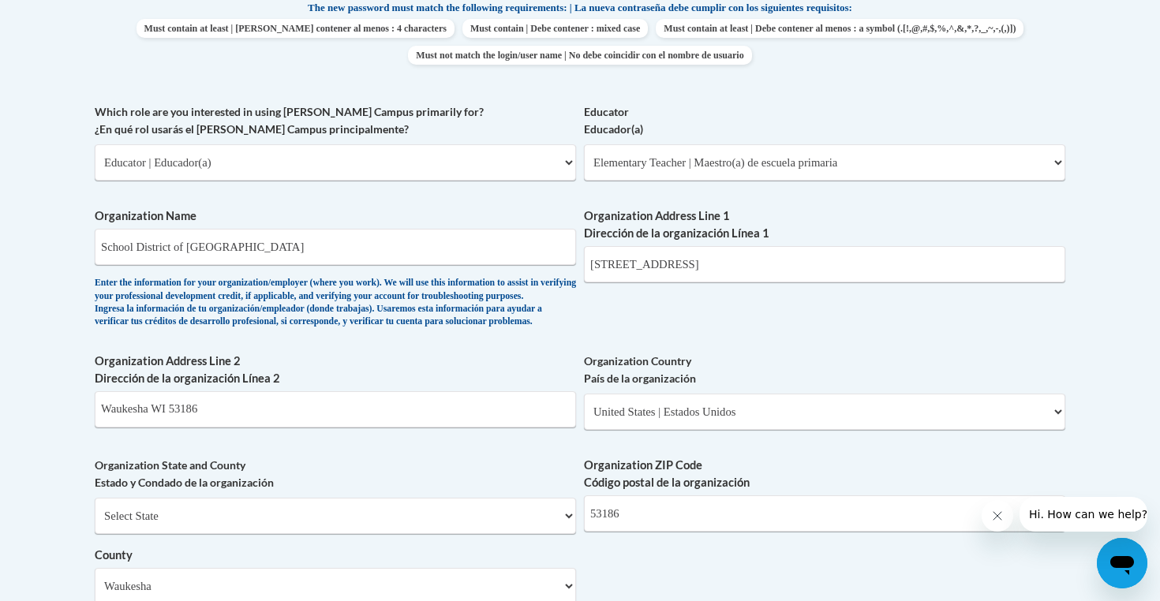
scroll to position [852, 0]
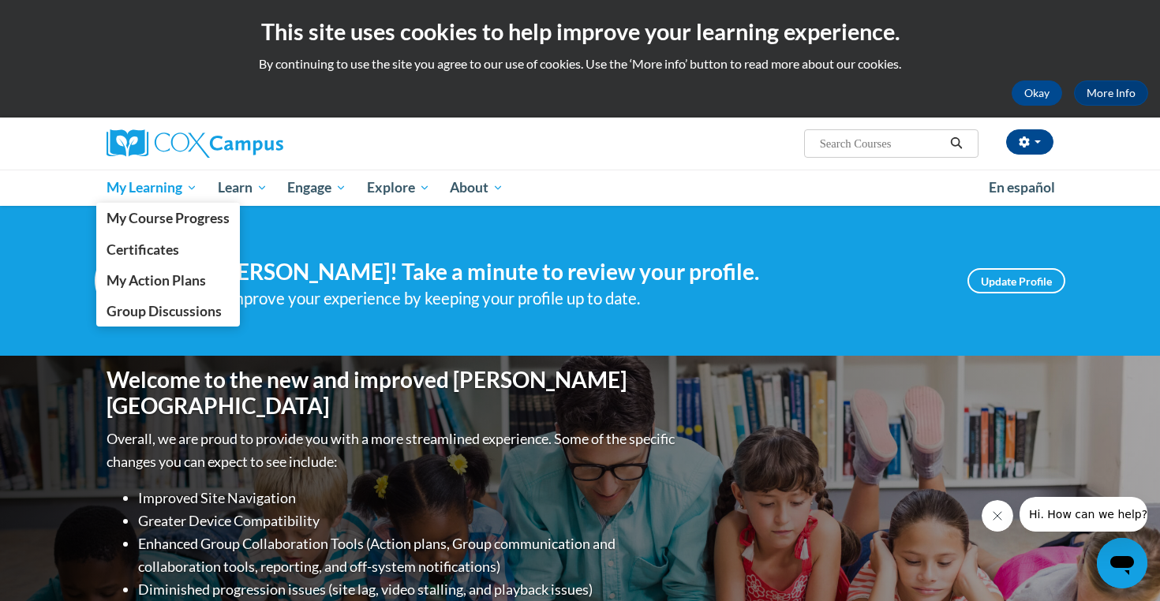
click at [158, 190] on span "My Learning" at bounding box center [152, 187] width 91 height 19
click at [158, 224] on span "My Course Progress" at bounding box center [168, 218] width 123 height 17
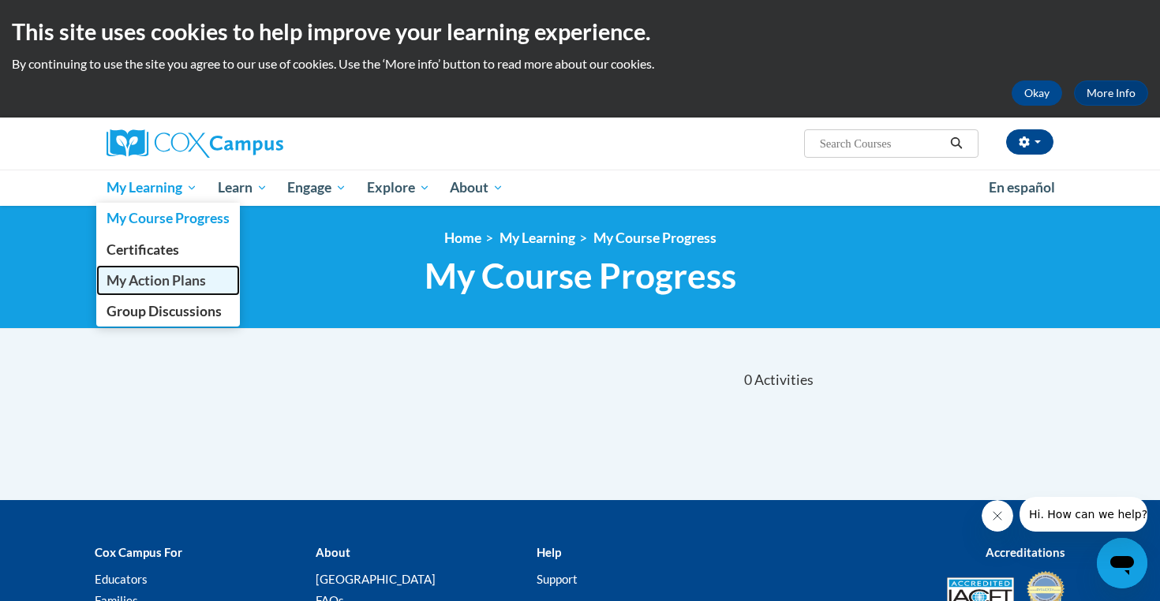
click at [167, 286] on span "My Action Plans" at bounding box center [156, 280] width 99 height 17
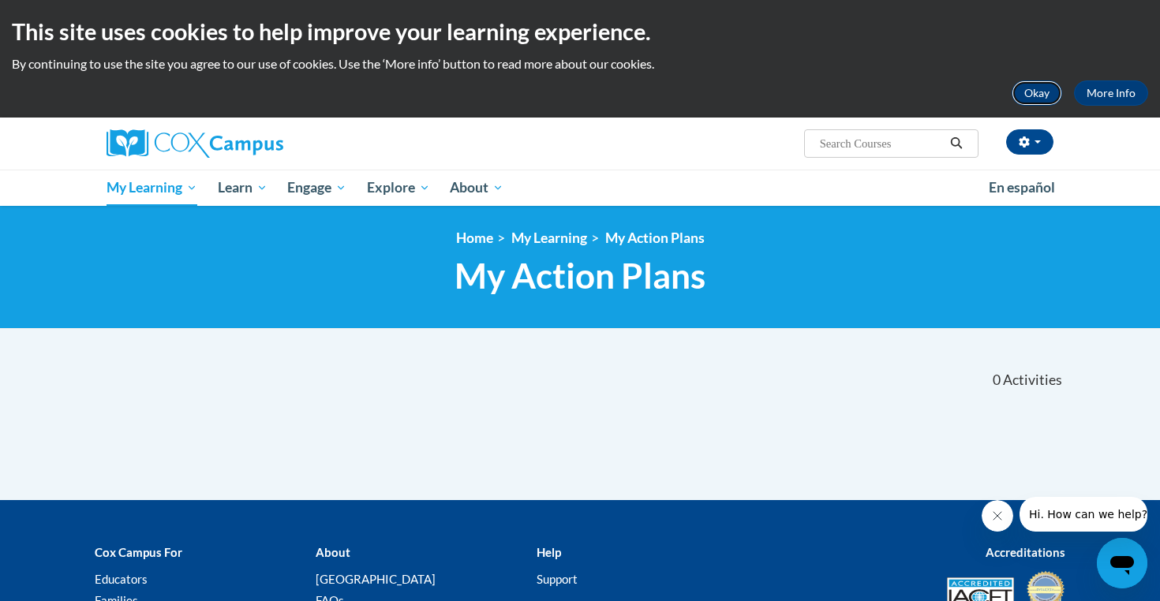
click at [1024, 97] on button "Okay" at bounding box center [1037, 92] width 51 height 25
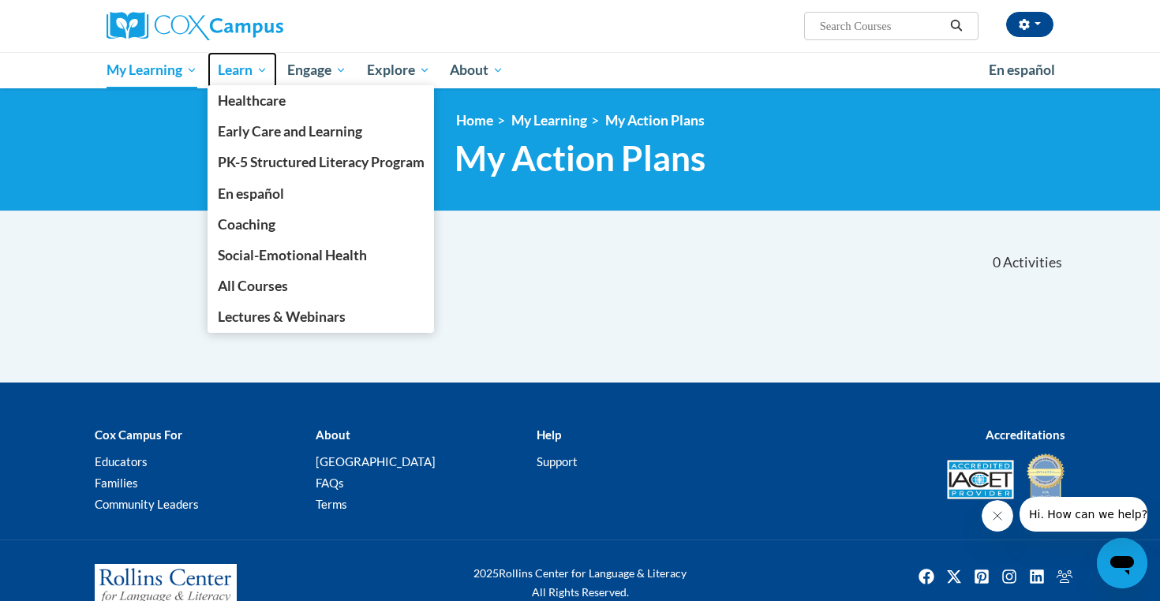
click at [224, 69] on span "Learn" at bounding box center [243, 70] width 50 height 19
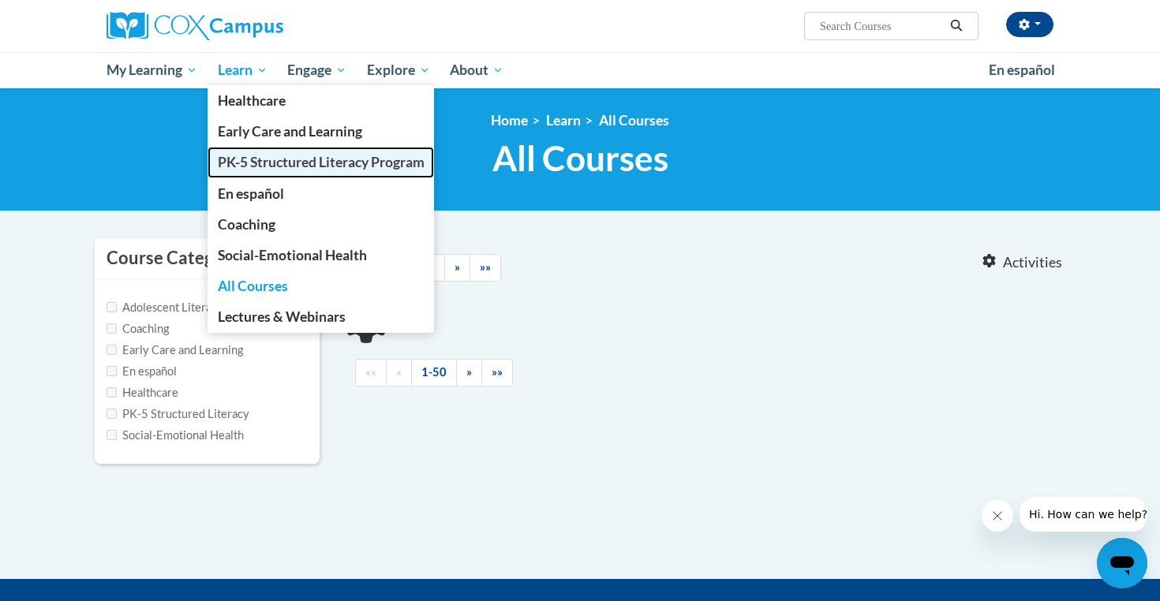
click at [253, 165] on span "PK-5 Structured Literacy Program" at bounding box center [321, 162] width 207 height 17
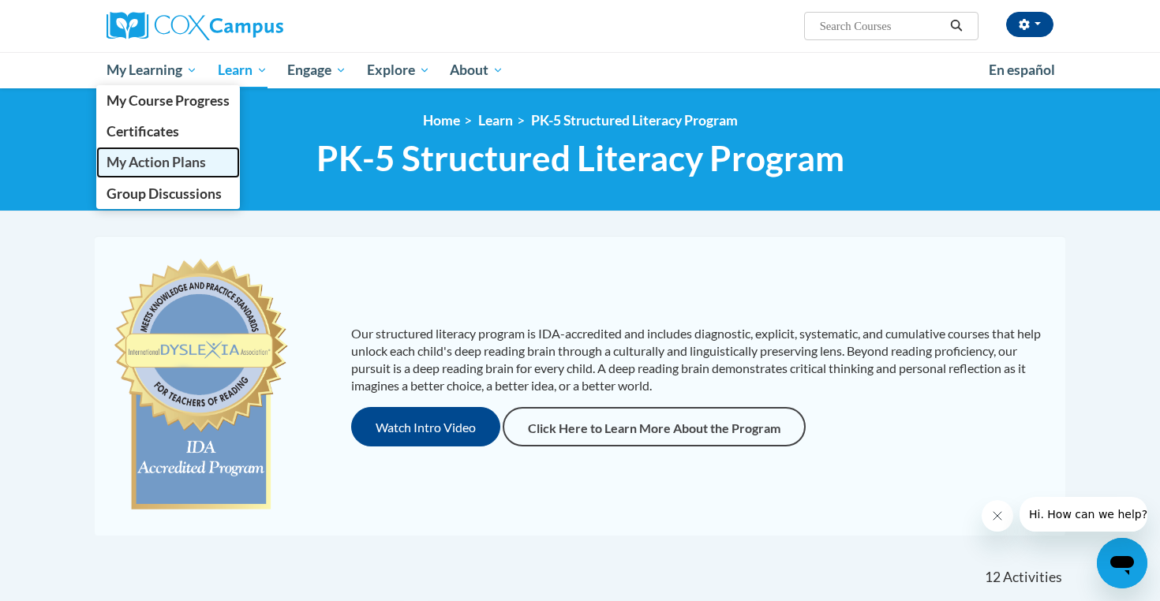
click at [145, 159] on span "My Action Plans" at bounding box center [156, 162] width 99 height 17
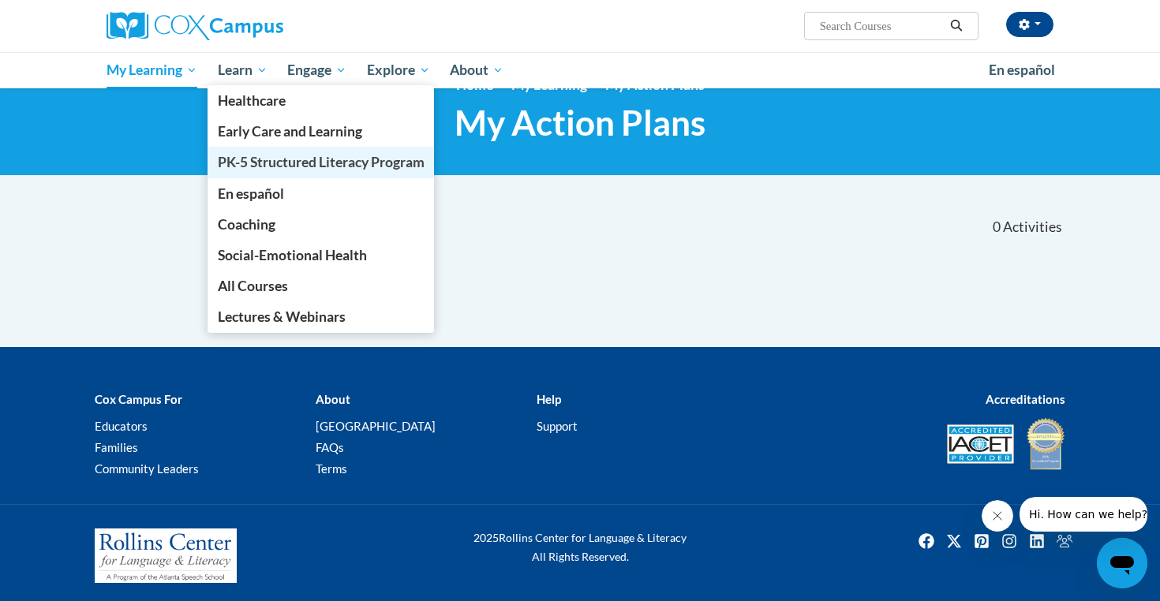
scroll to position [41, 0]
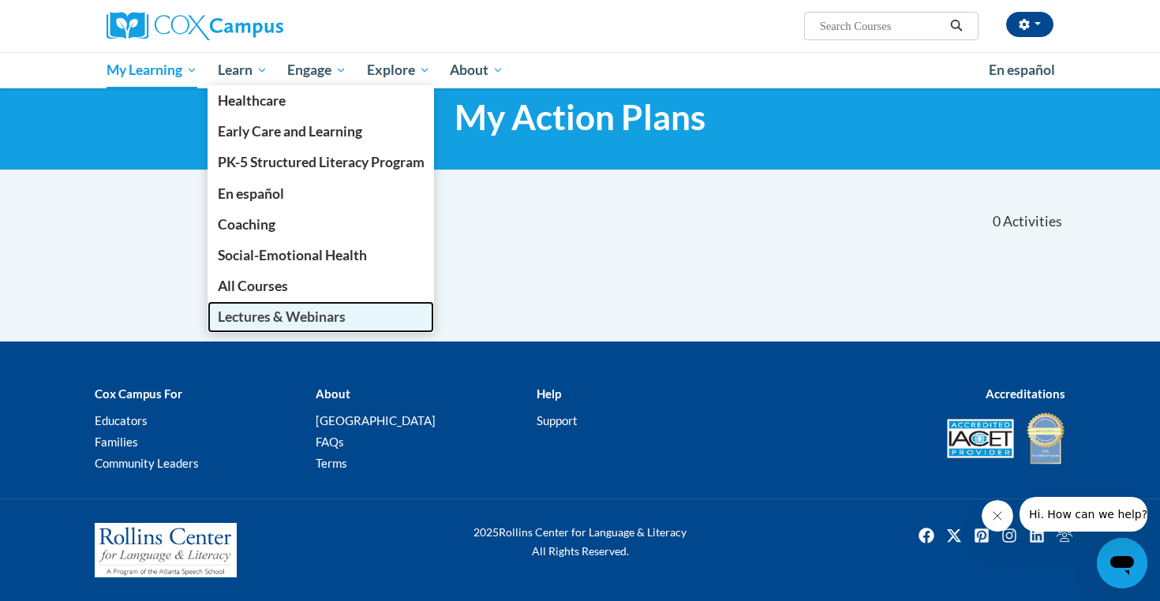
click at [267, 316] on span "Lectures & Webinars" at bounding box center [282, 317] width 128 height 17
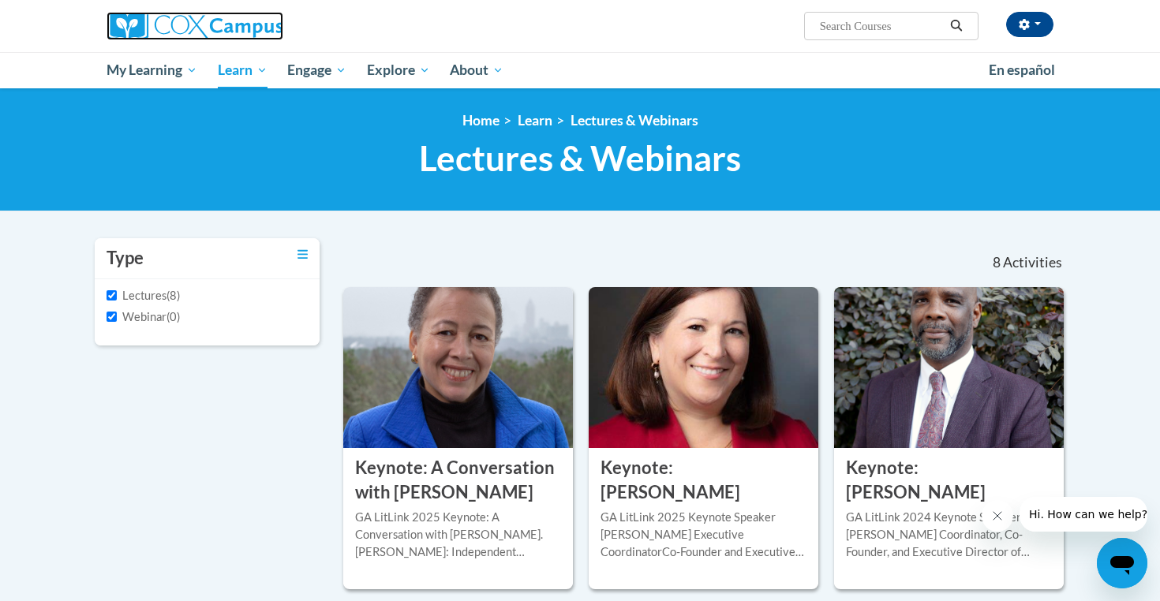
click at [206, 21] on img at bounding box center [195, 26] width 177 height 28
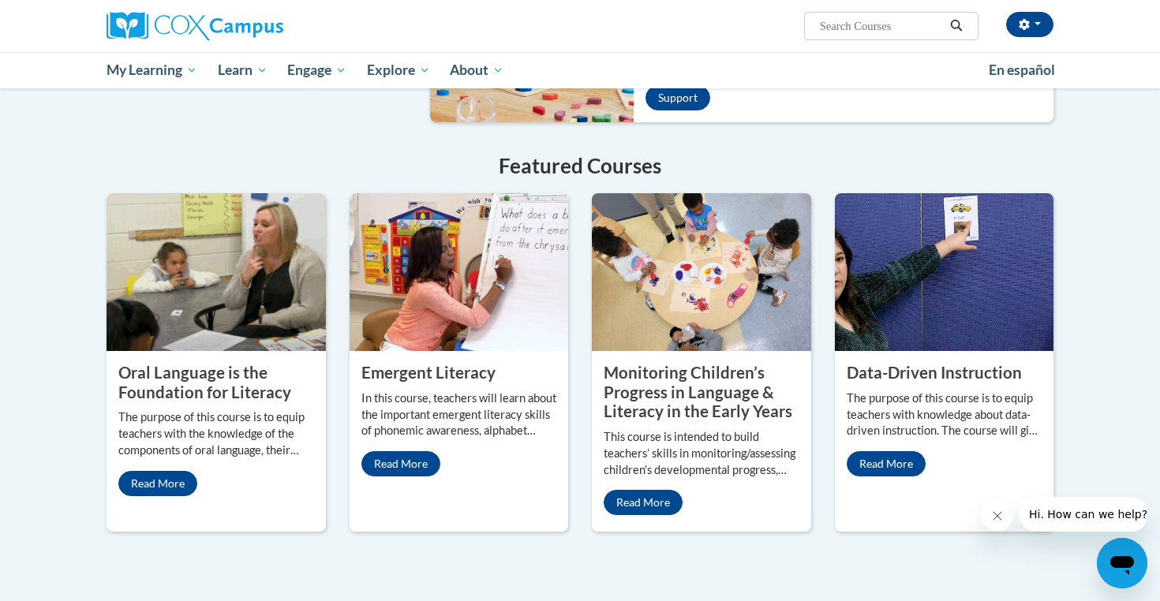
scroll to position [1189, 0]
